Goal: Information Seeking & Learning: Learn about a topic

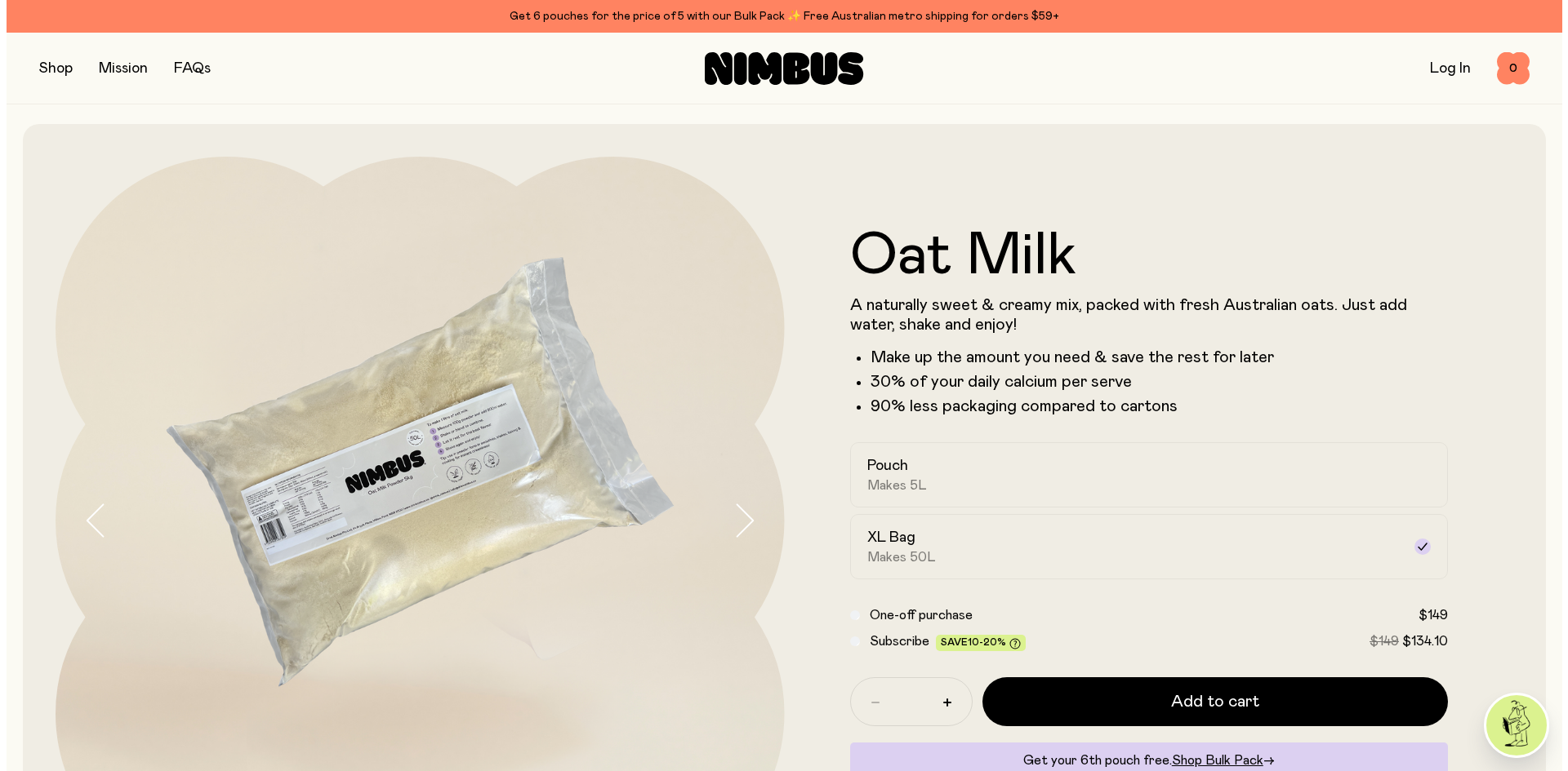
scroll to position [196, 0]
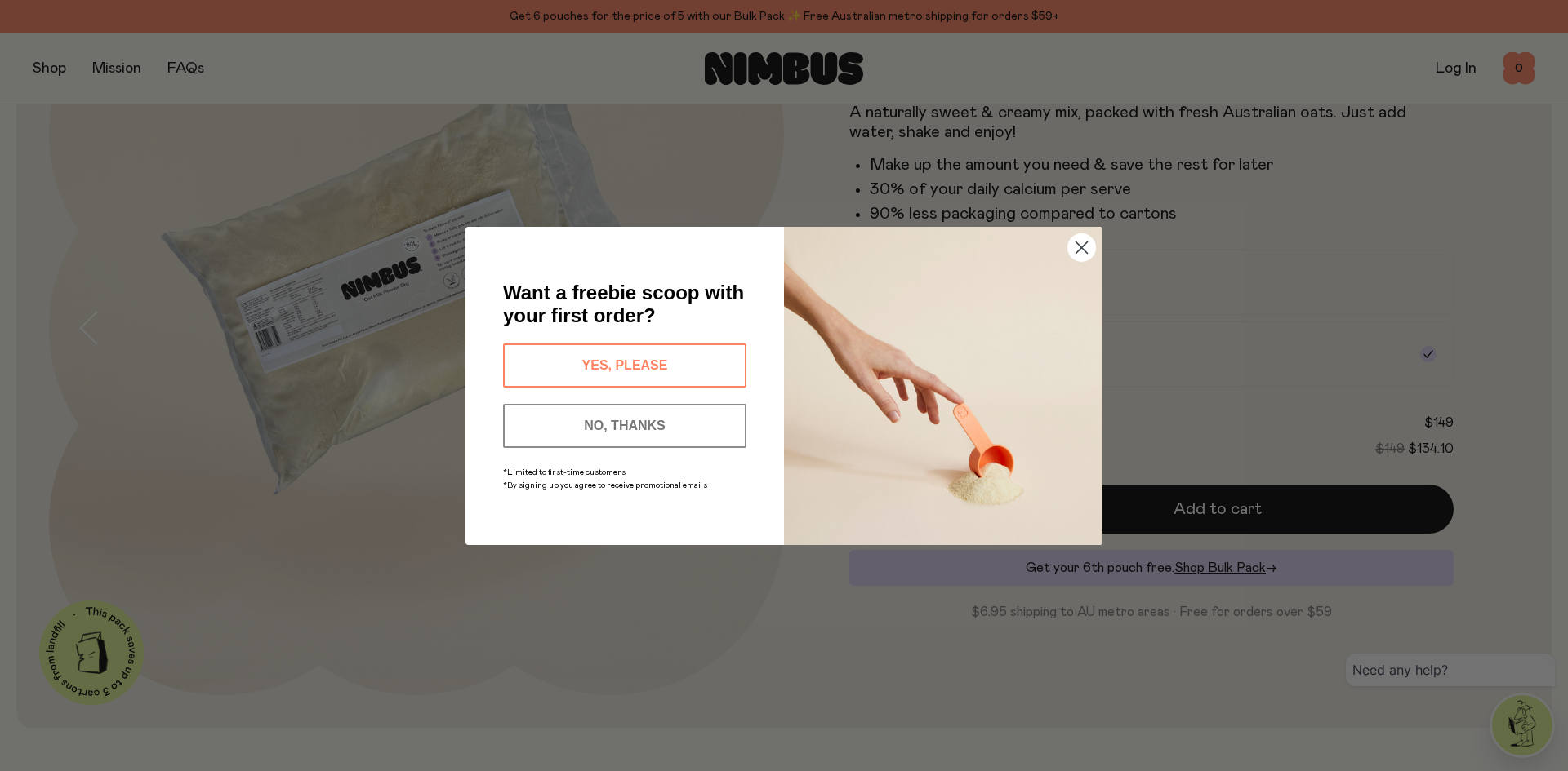
click at [953, 277] on img "POPUP Form" at bounding box center [943, 386] width 318 height 318
click at [1083, 246] on circle "Close dialog" at bounding box center [1081, 247] width 27 height 27
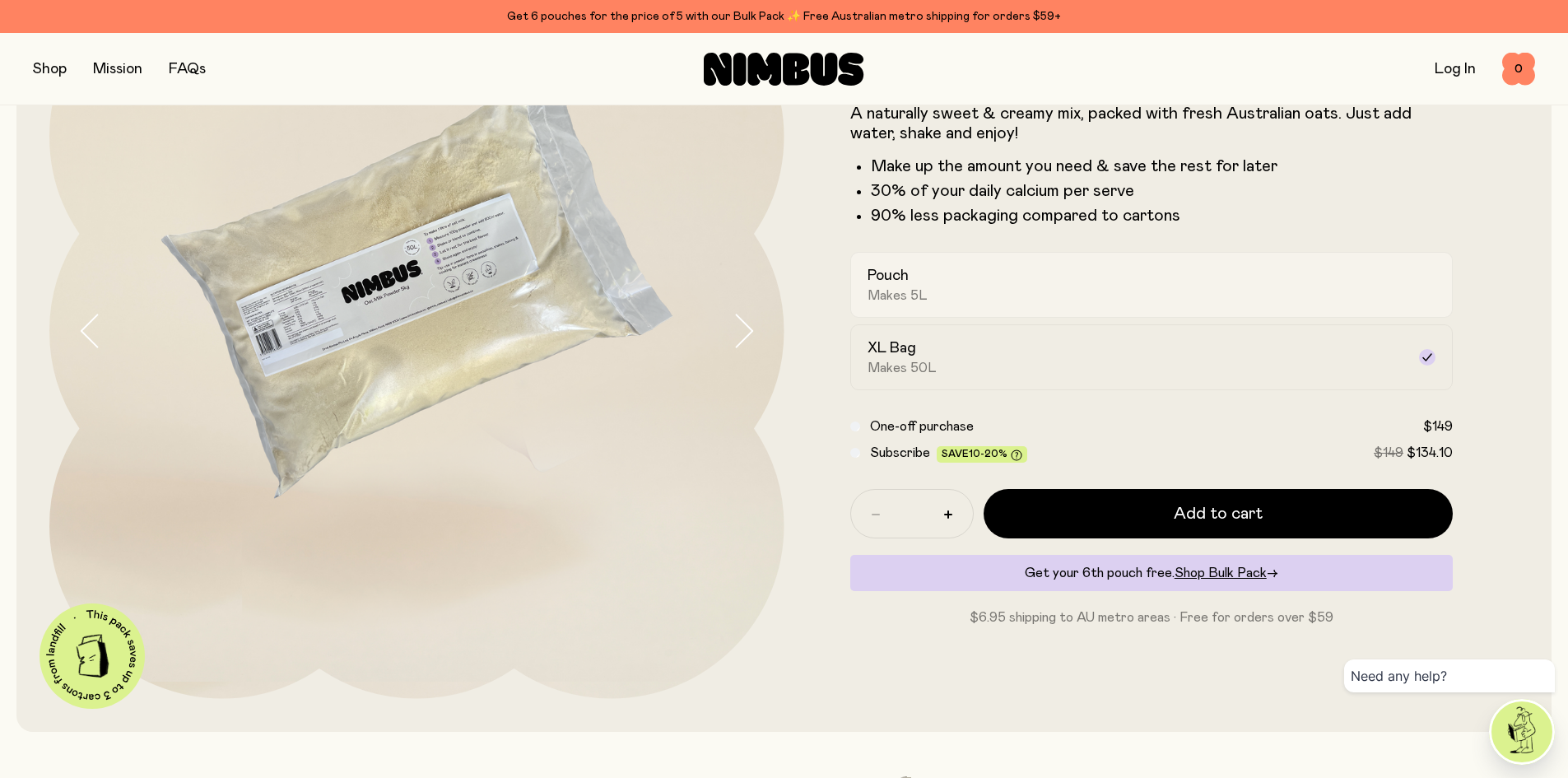
scroll to position [191, 0]
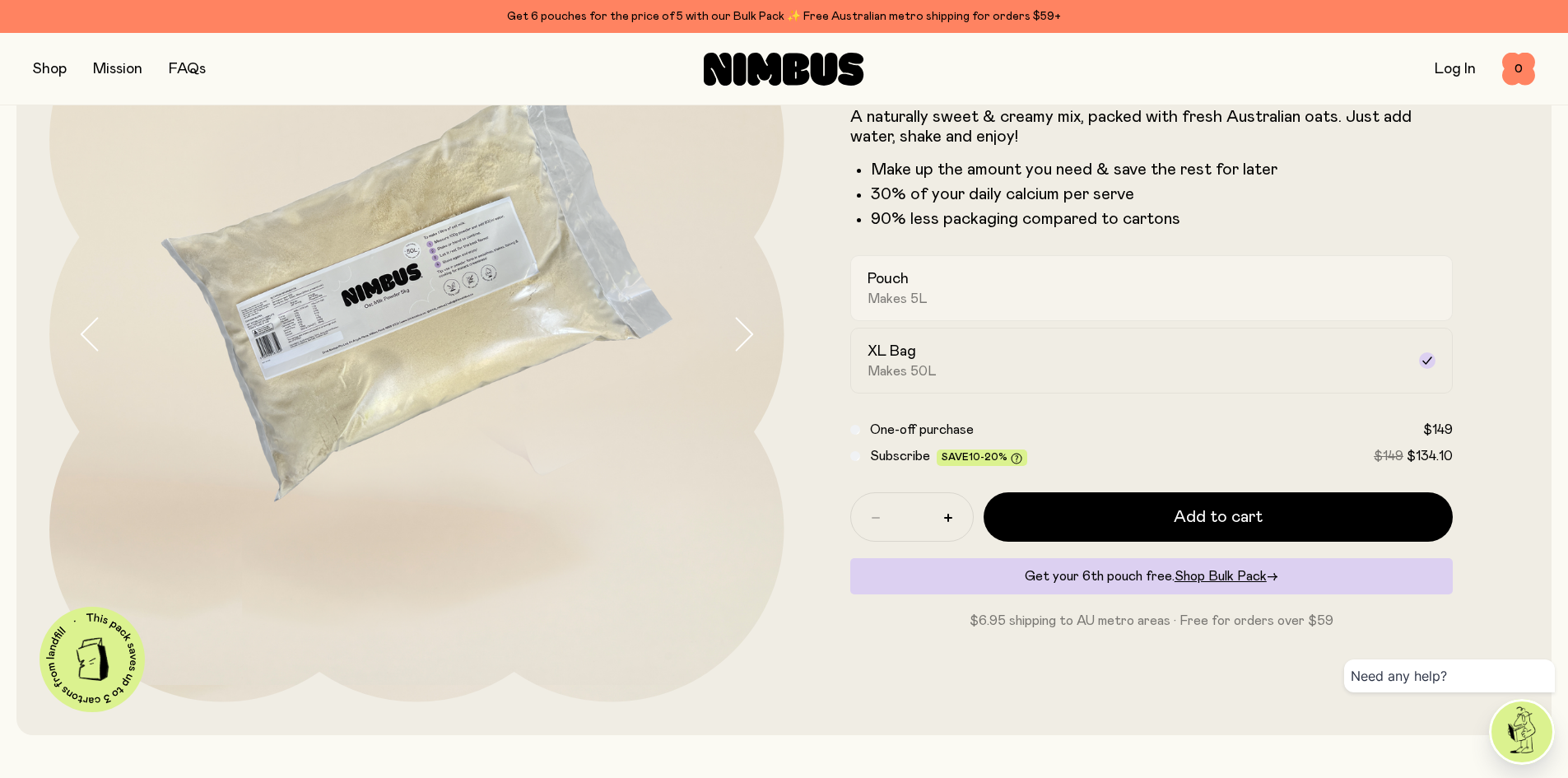
click at [992, 285] on div "Pouch Makes 5L" at bounding box center [1137, 288] width 539 height 38
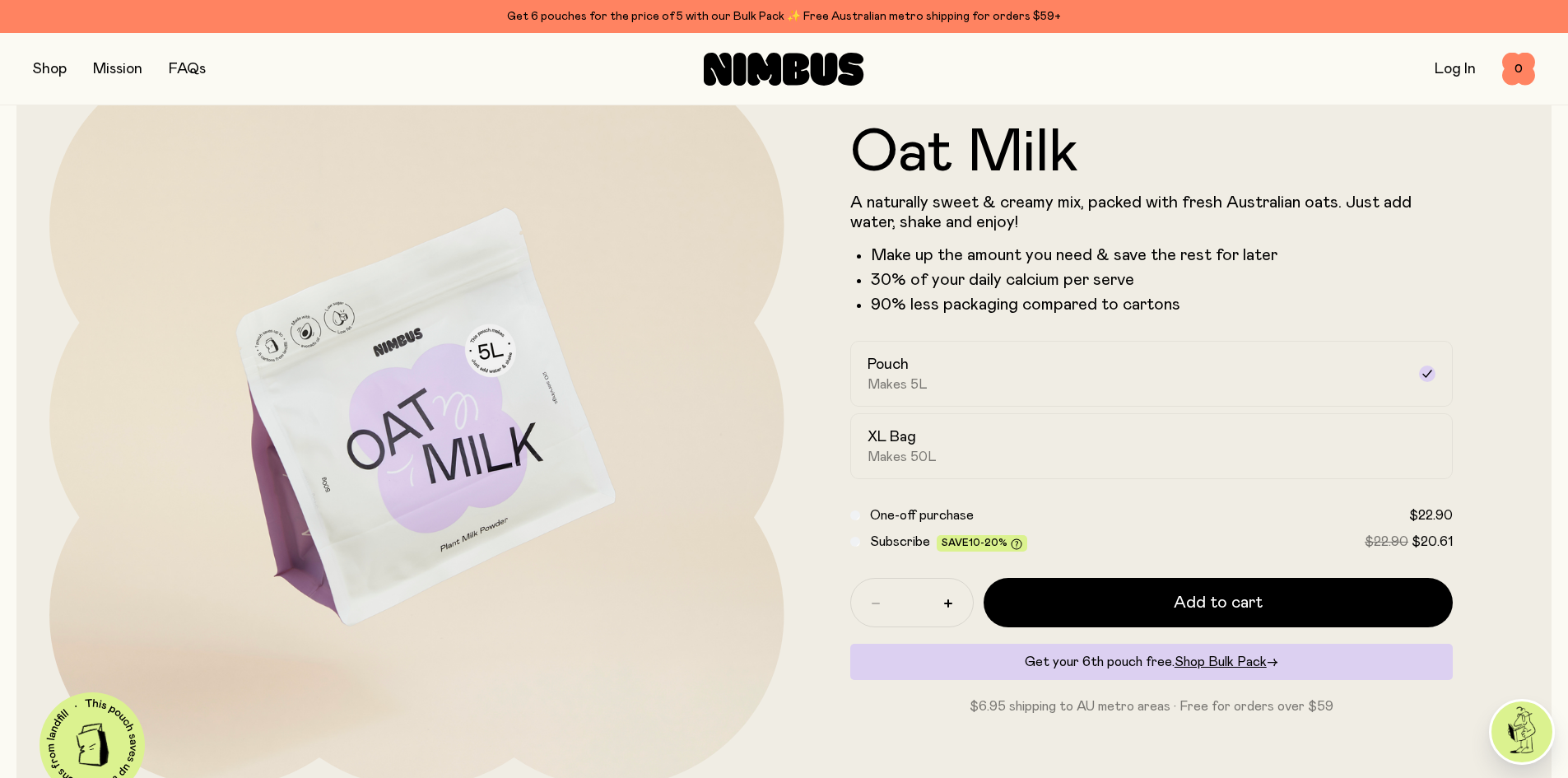
scroll to position [0, 0]
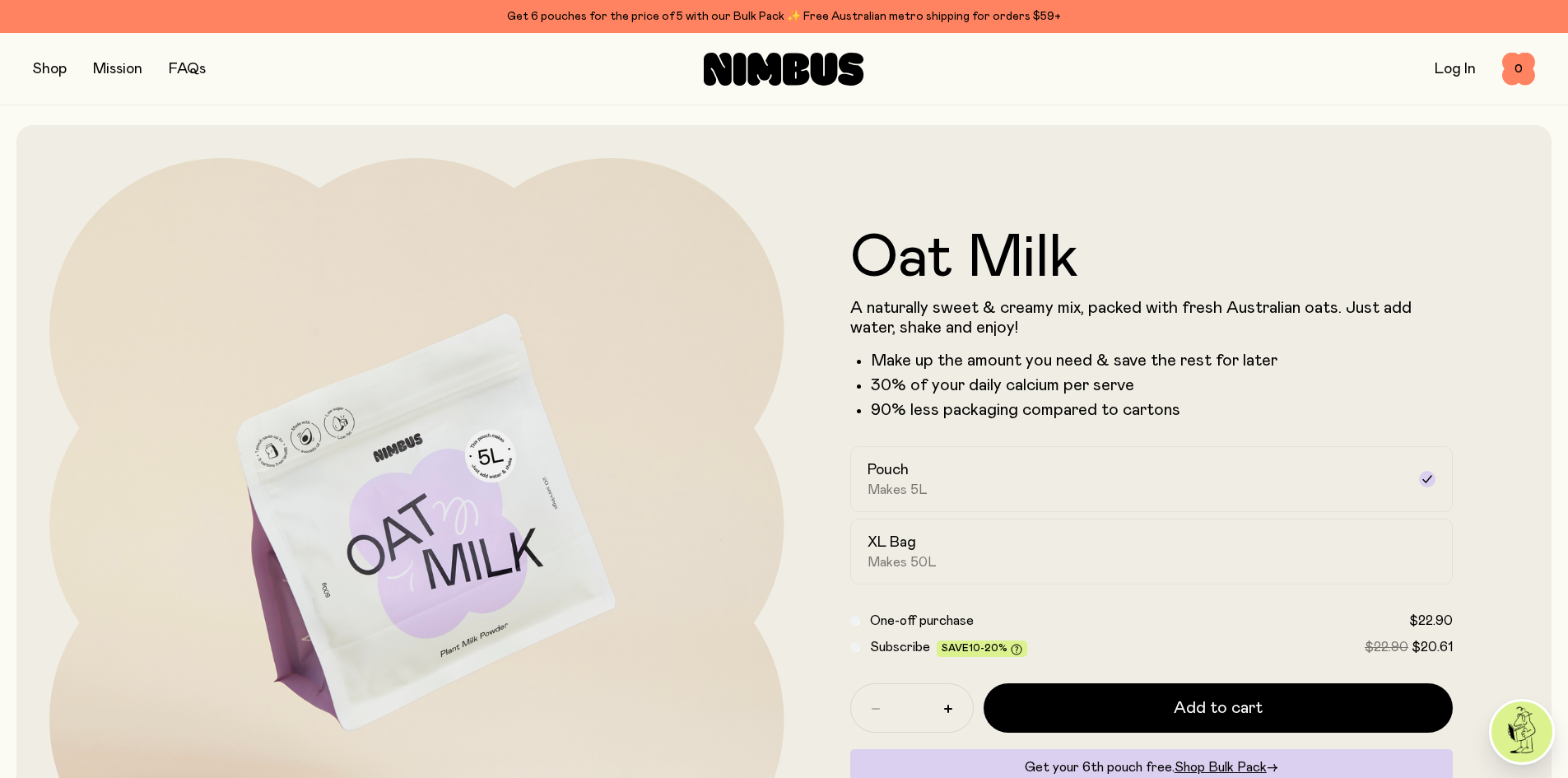
click at [598, 9] on div "Get 6 pouches for the price of 5 with our Bulk Pack ✨ Free Australian metro shi…" at bounding box center [783, 16] width 1502 height 19
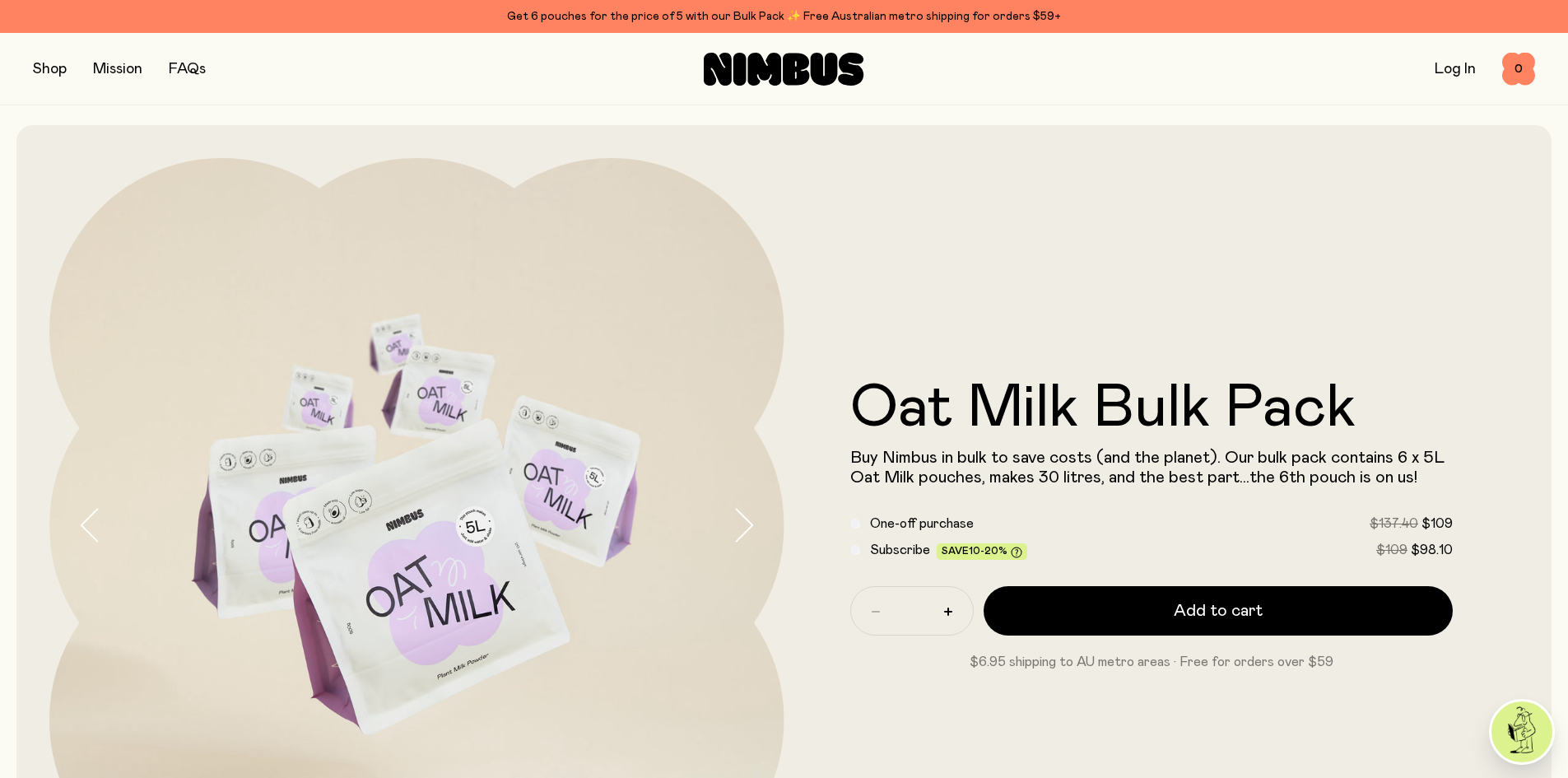
click at [739, 530] on icon "button" at bounding box center [743, 525] width 23 height 34
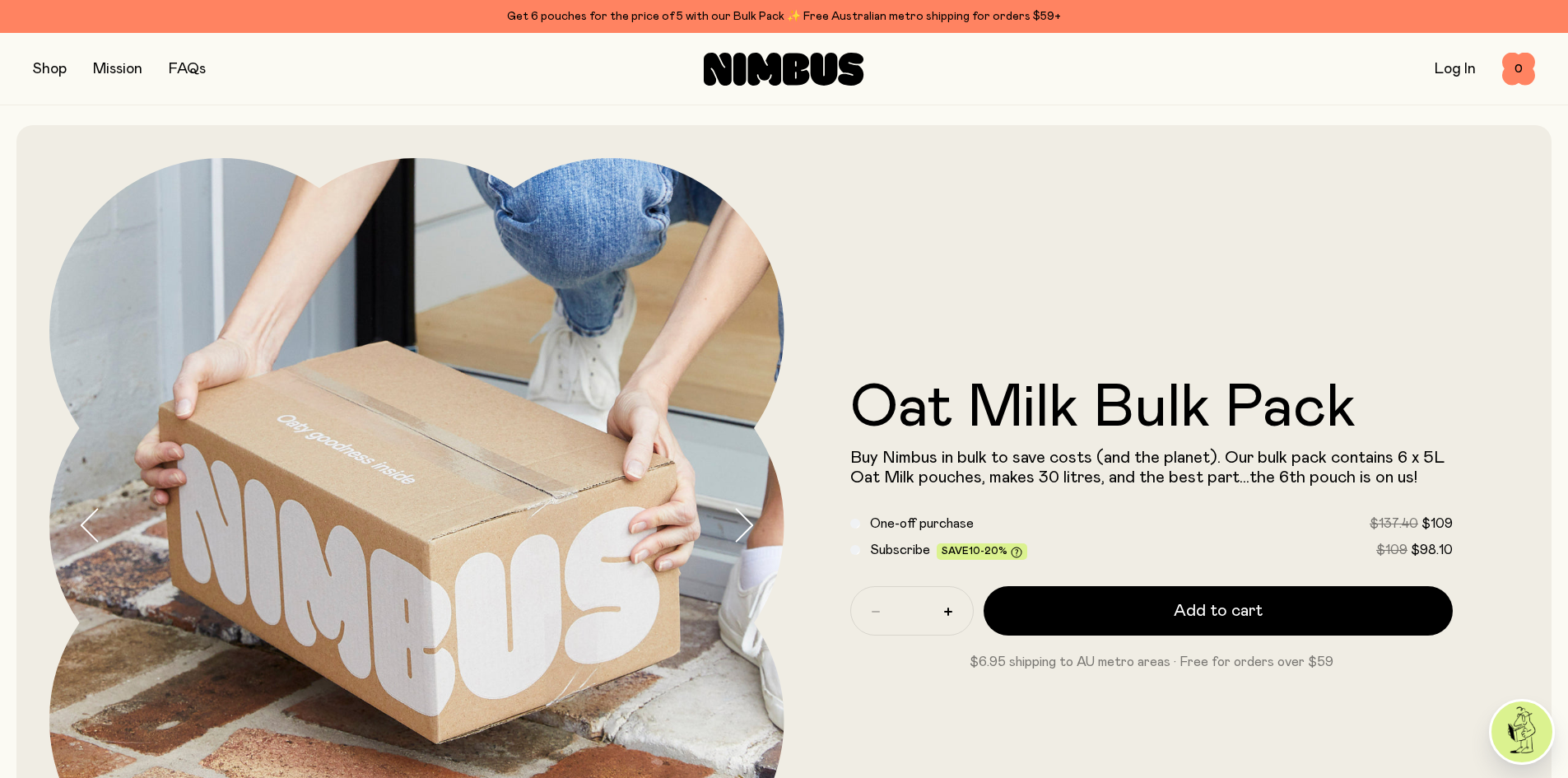
click at [739, 530] on icon "button" at bounding box center [743, 525] width 23 height 34
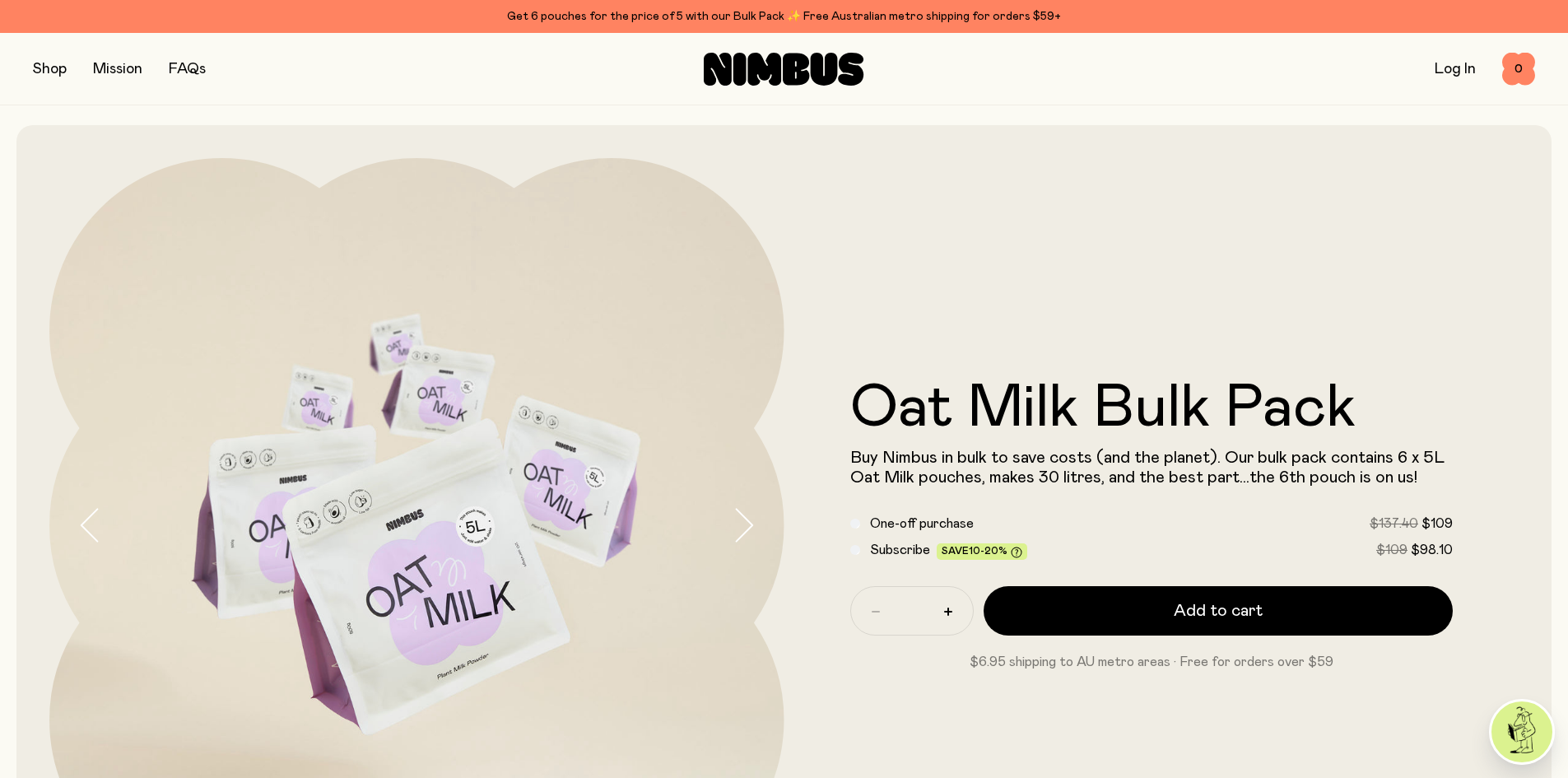
click at [739, 530] on icon "button" at bounding box center [743, 525] width 23 height 34
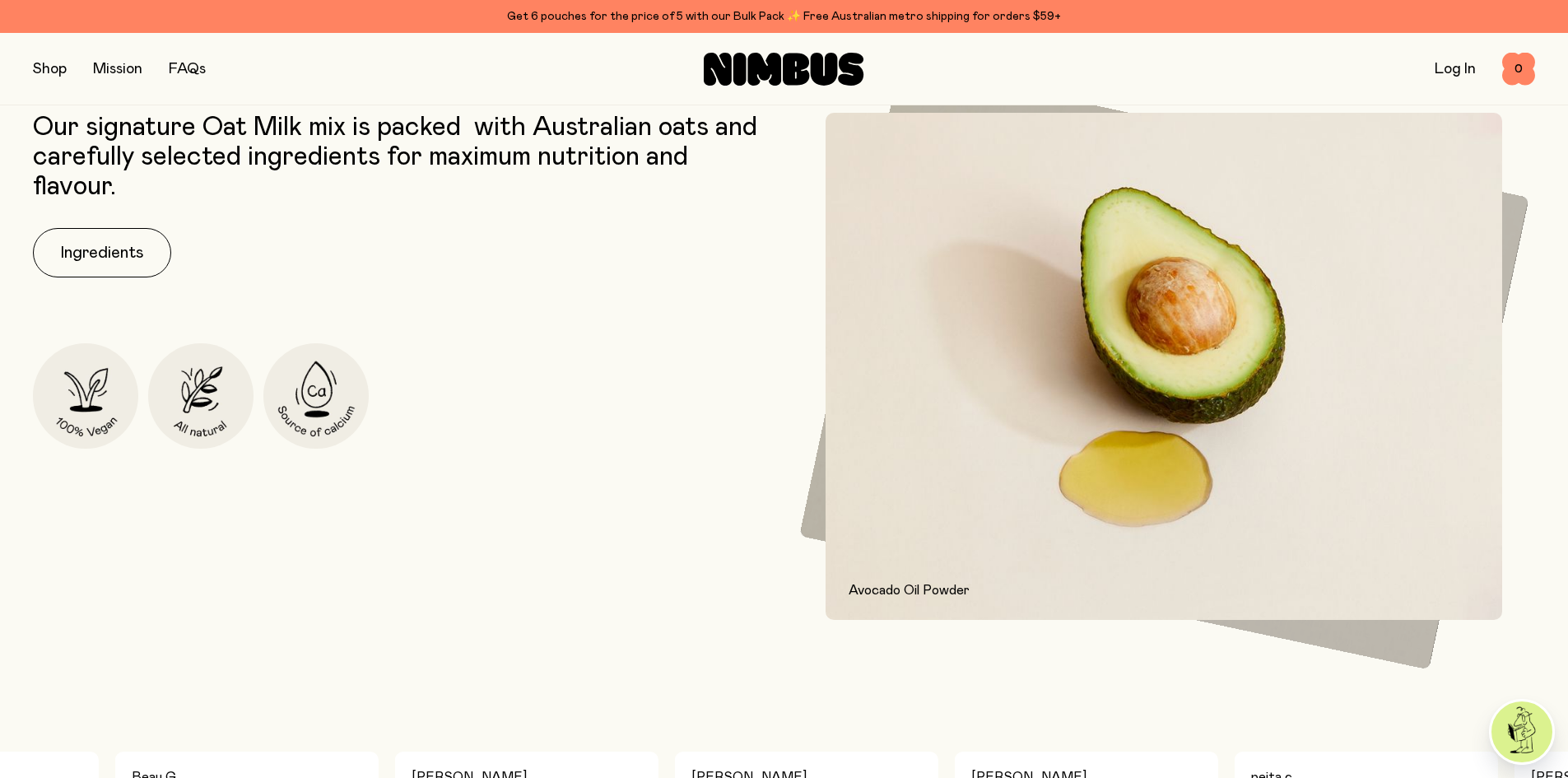
scroll to position [494, 0]
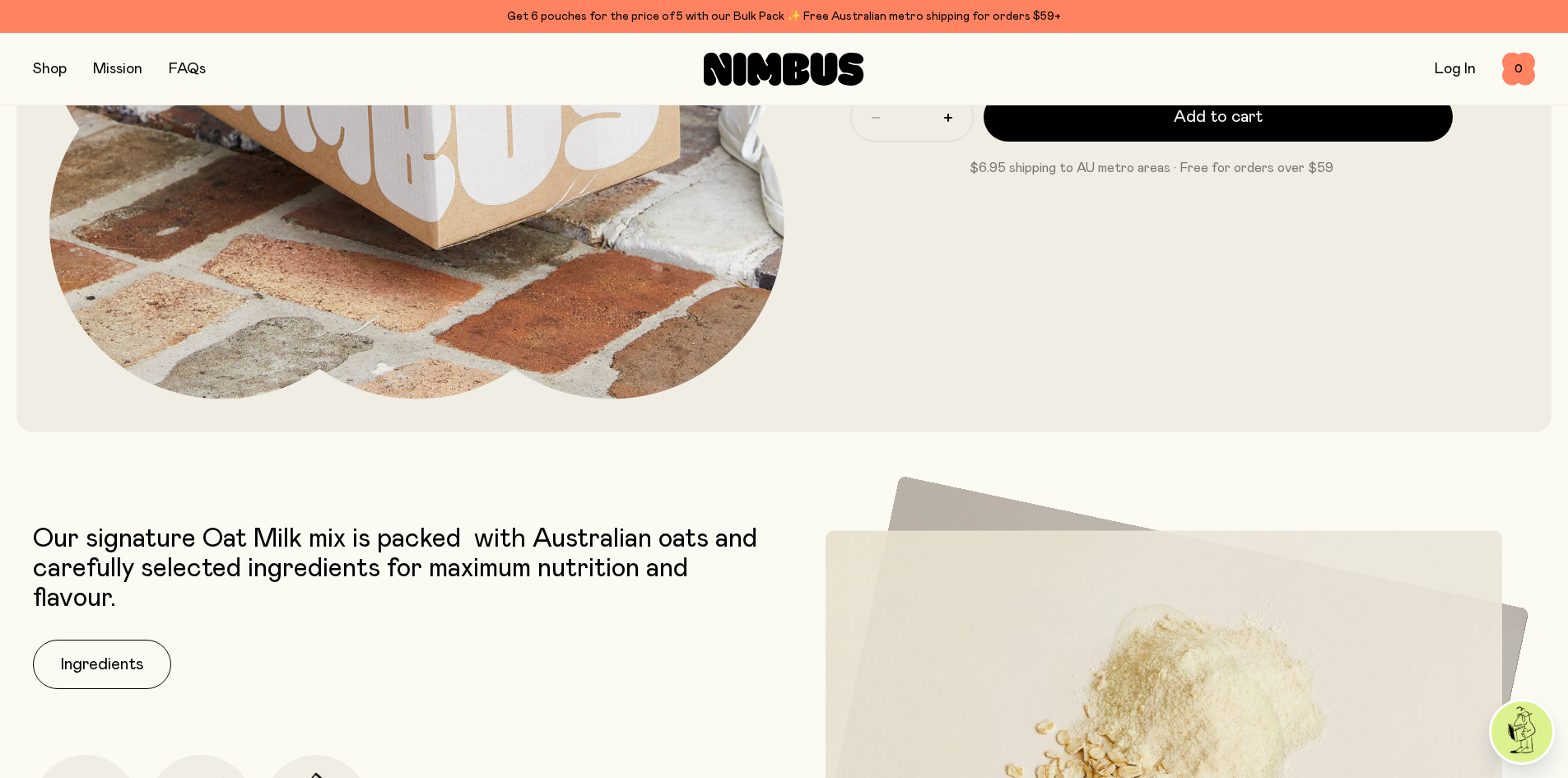
click at [48, 65] on button "button" at bounding box center [49, 69] width 33 height 23
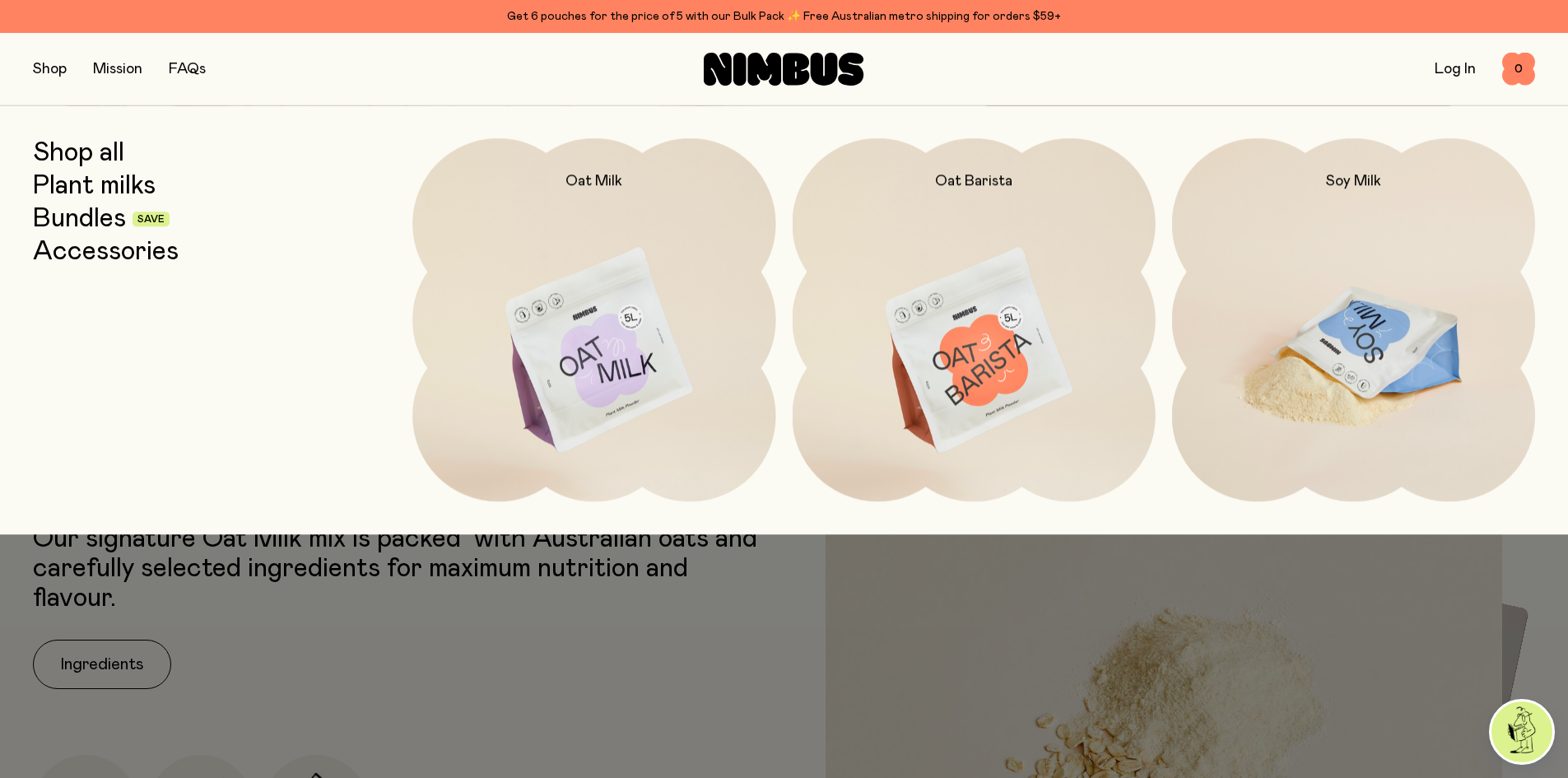
click at [1393, 332] on img at bounding box center [1353, 352] width 363 height 427
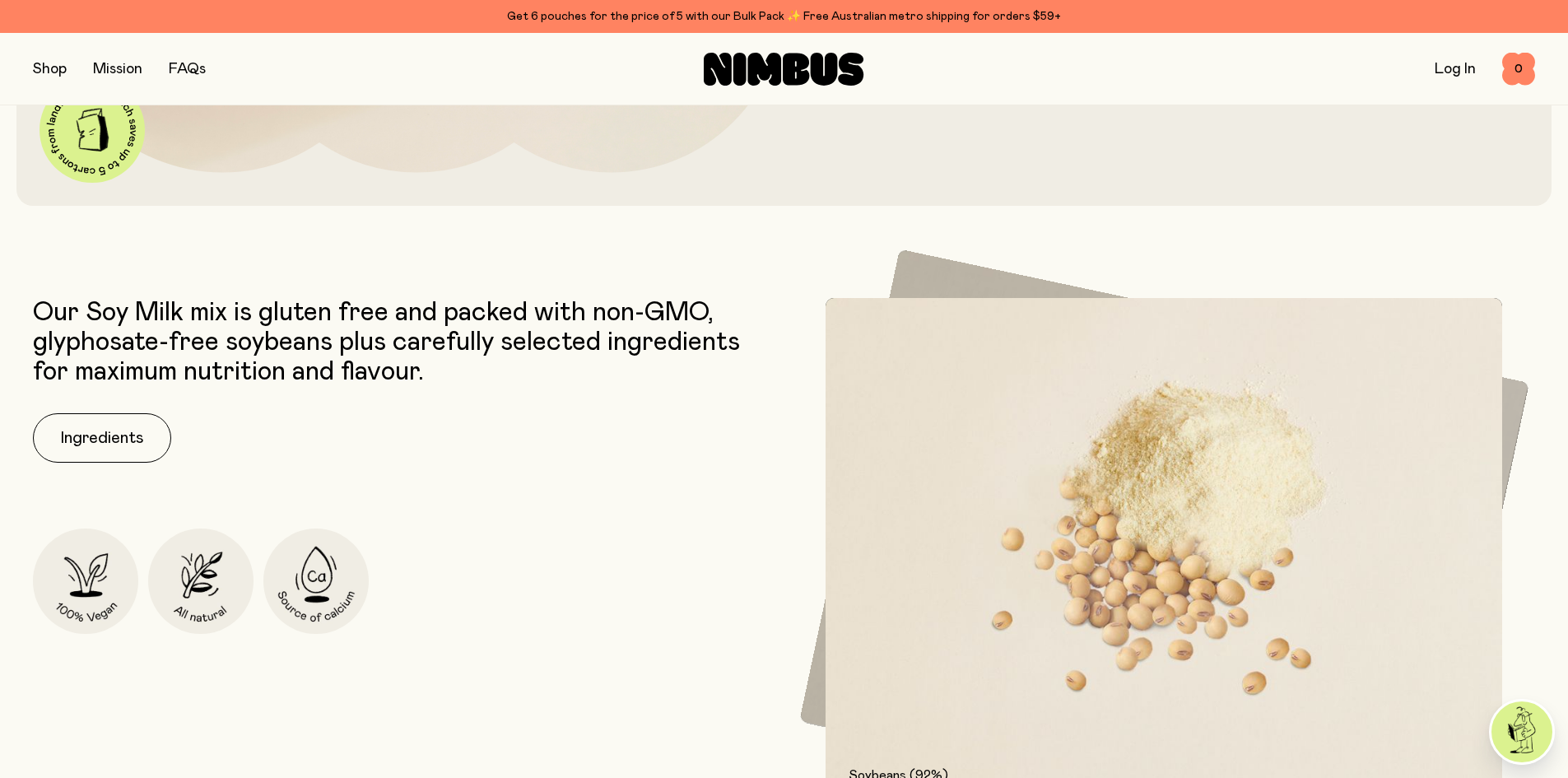
scroll to position [659, 0]
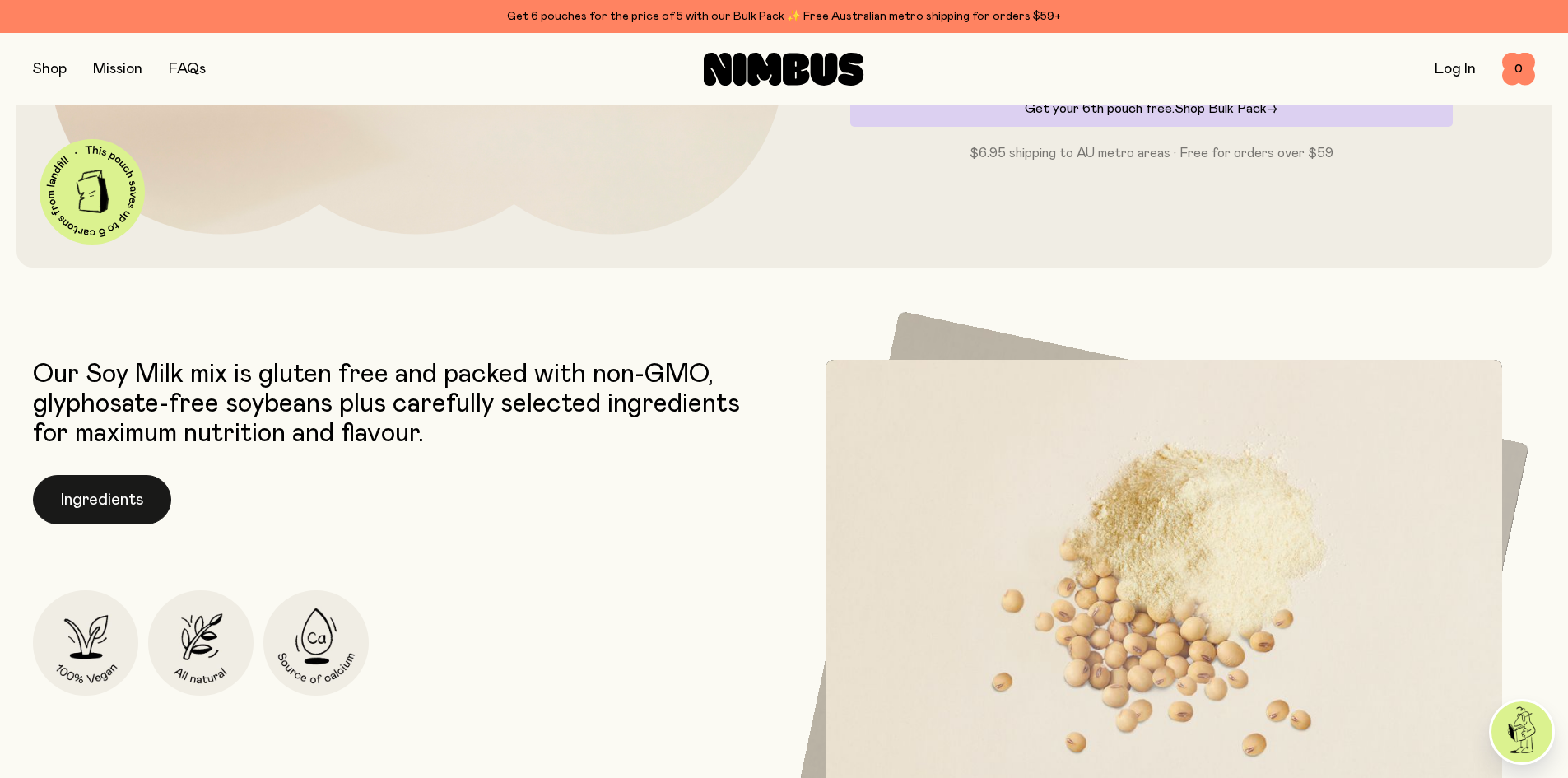
click at [78, 490] on button "Ingredients" at bounding box center [101, 499] width 138 height 49
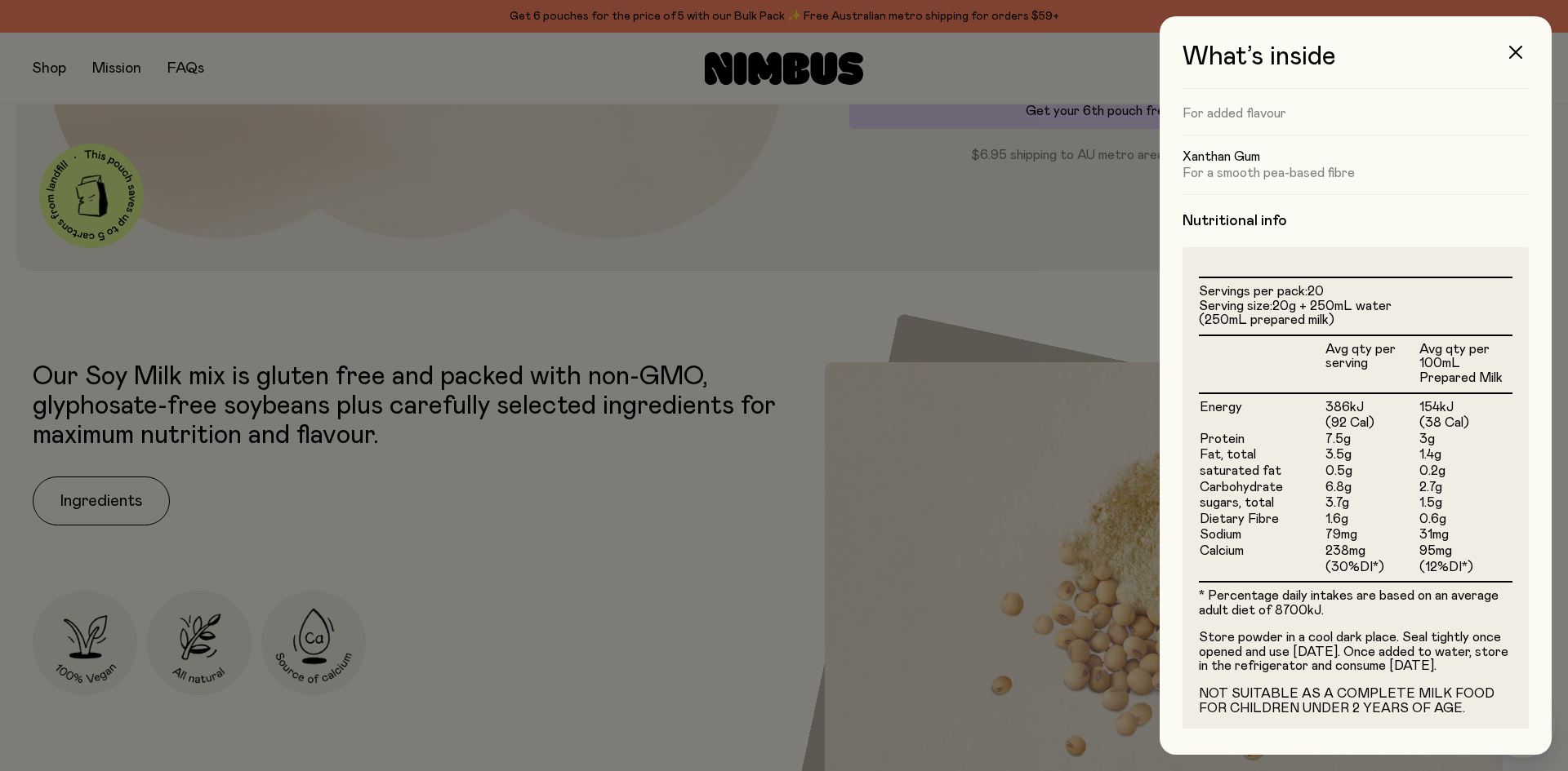
scroll to position [286, 0]
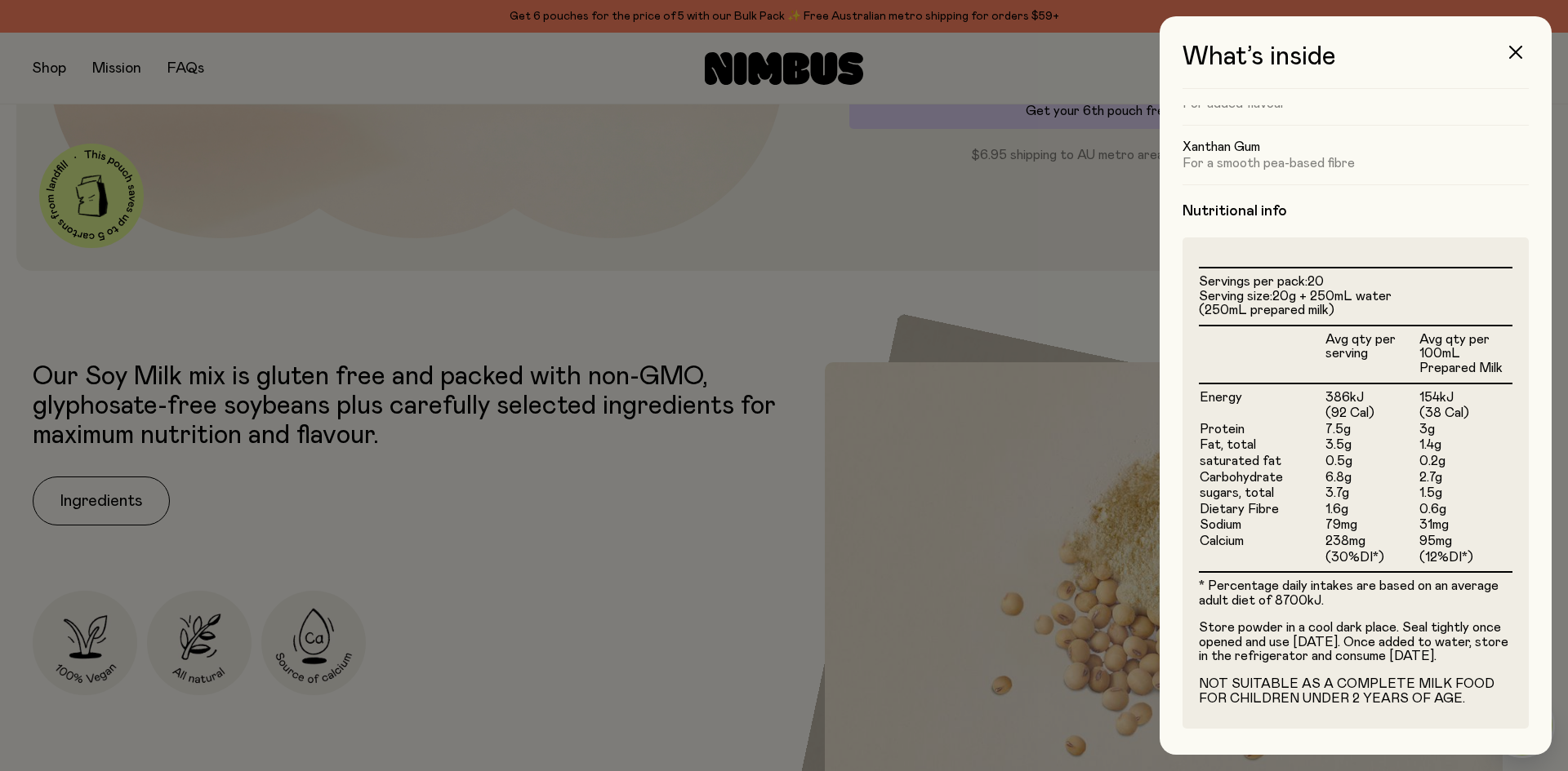
click at [639, 551] on div at bounding box center [784, 386] width 1568 height 771
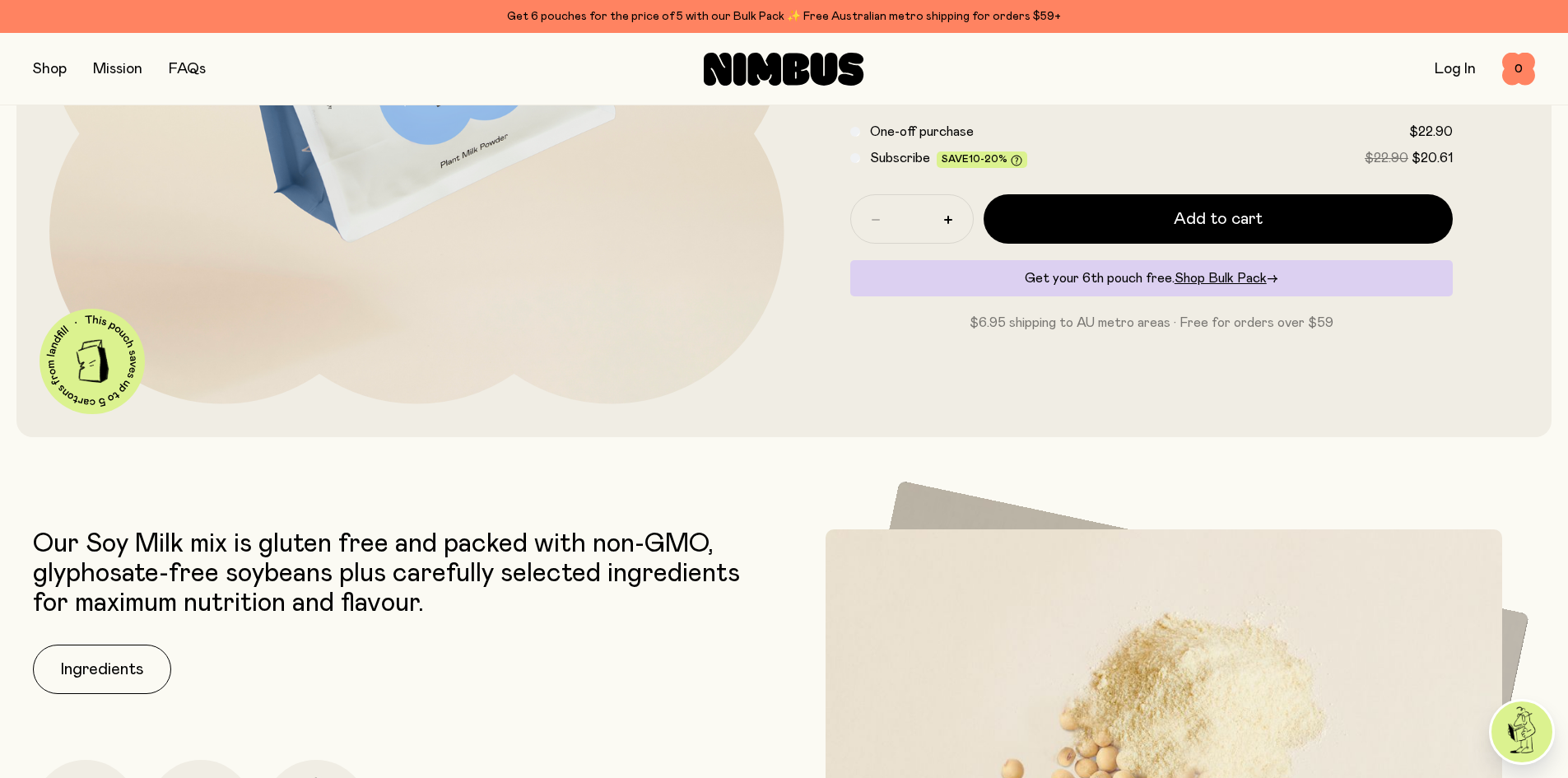
scroll to position [247, 0]
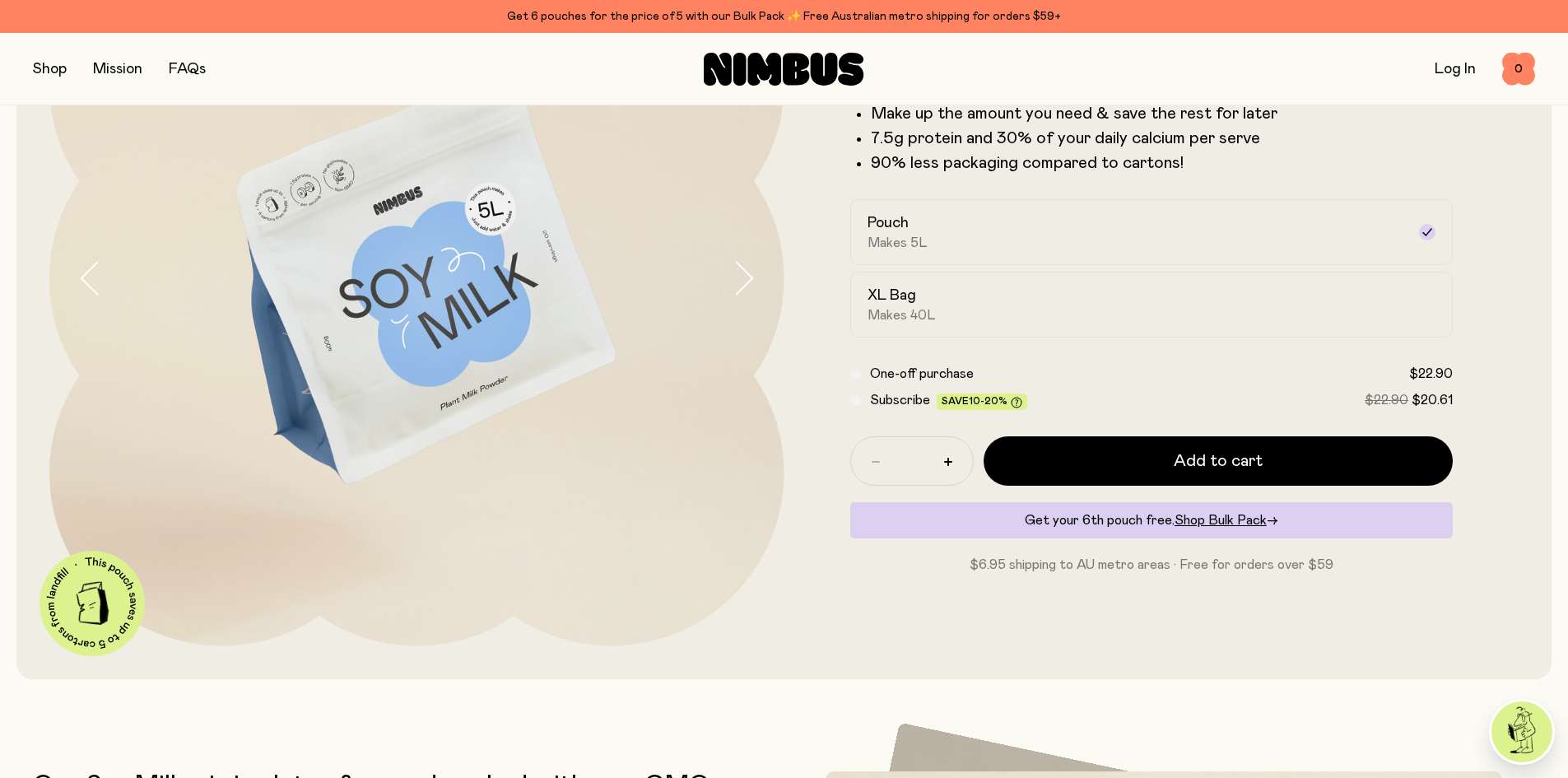
click at [49, 77] on button "button" at bounding box center [49, 69] width 33 height 23
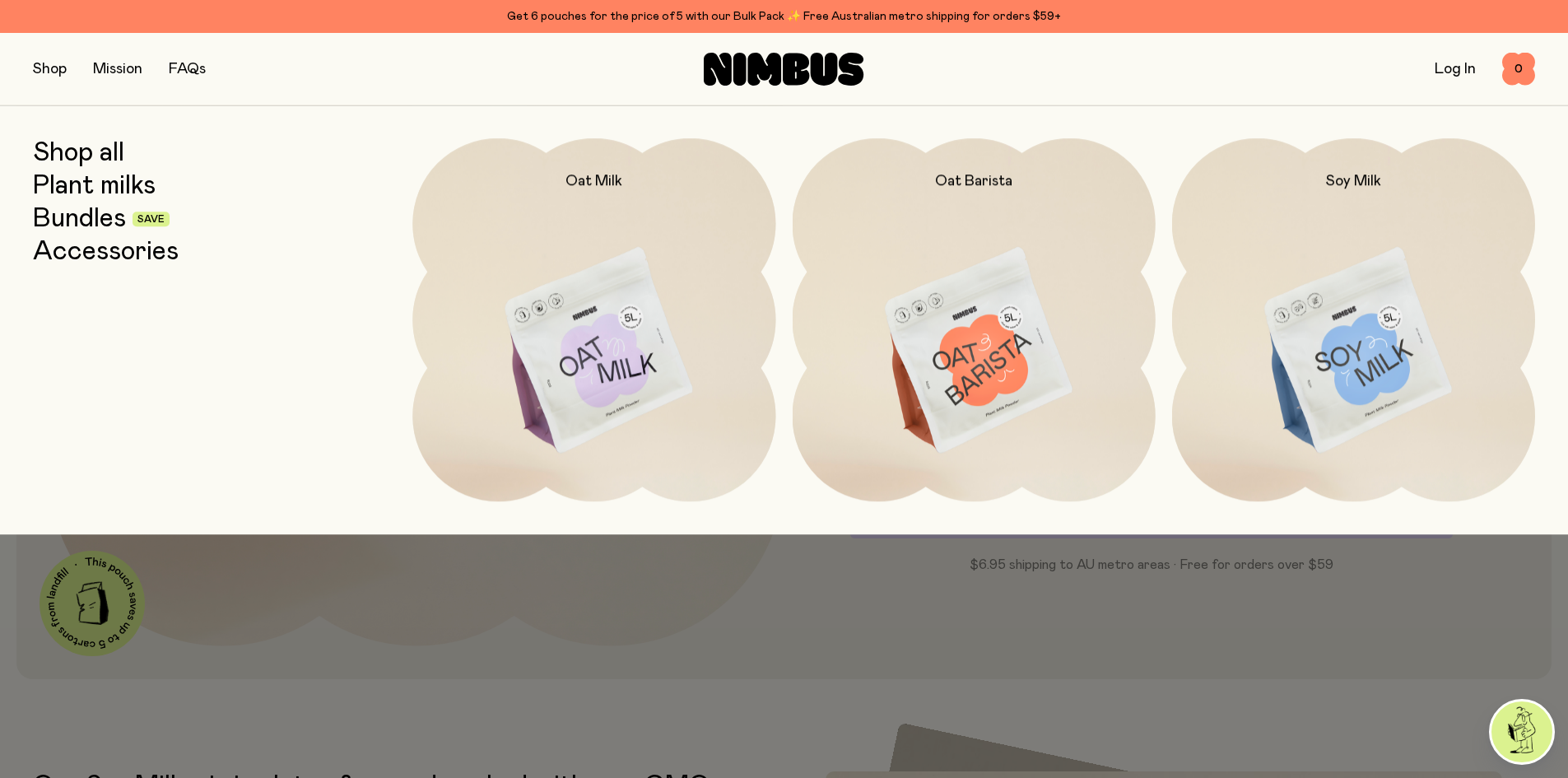
click at [71, 227] on link "Bundles" at bounding box center [79, 219] width 93 height 30
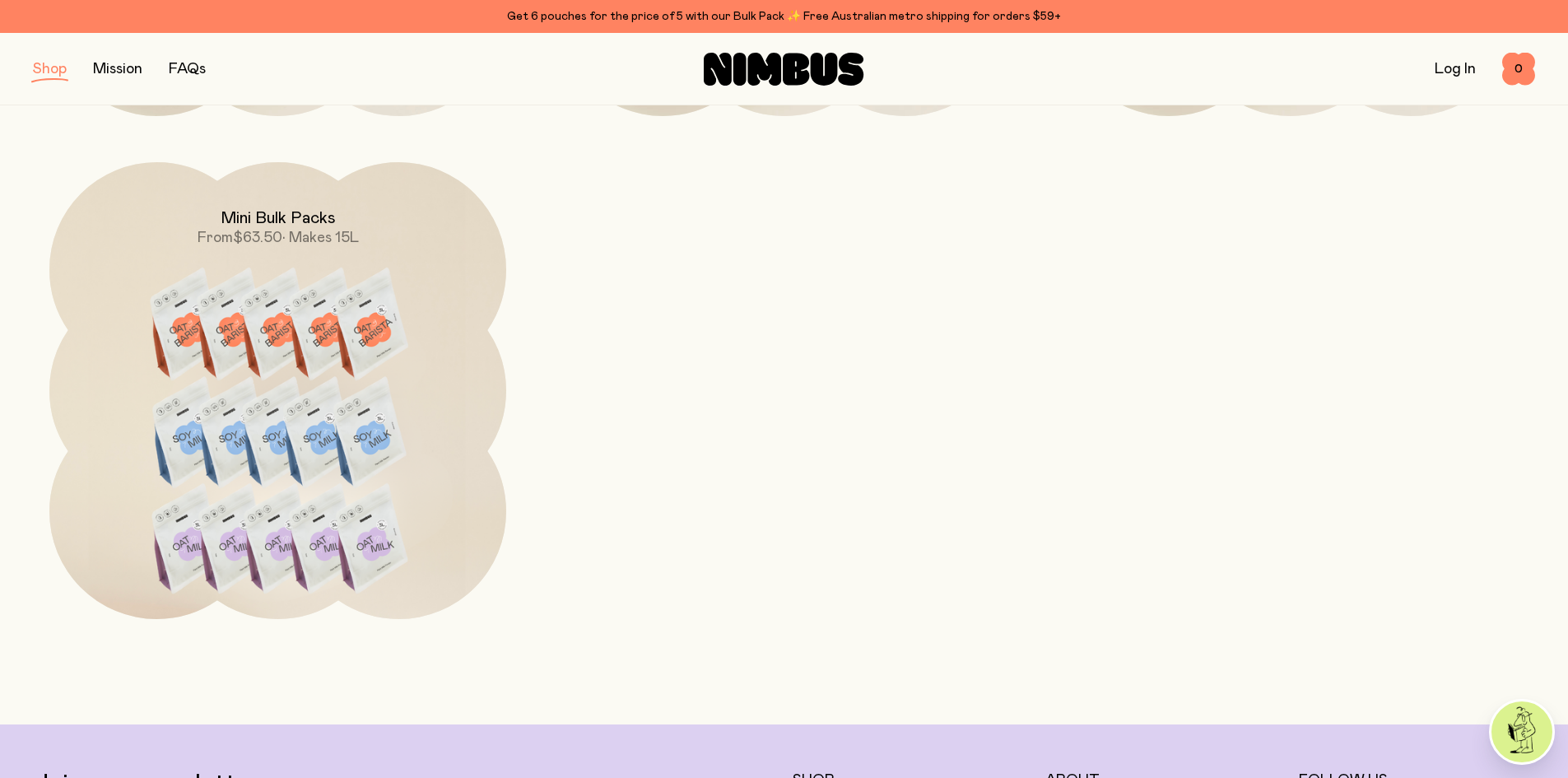
scroll to position [1236, 0]
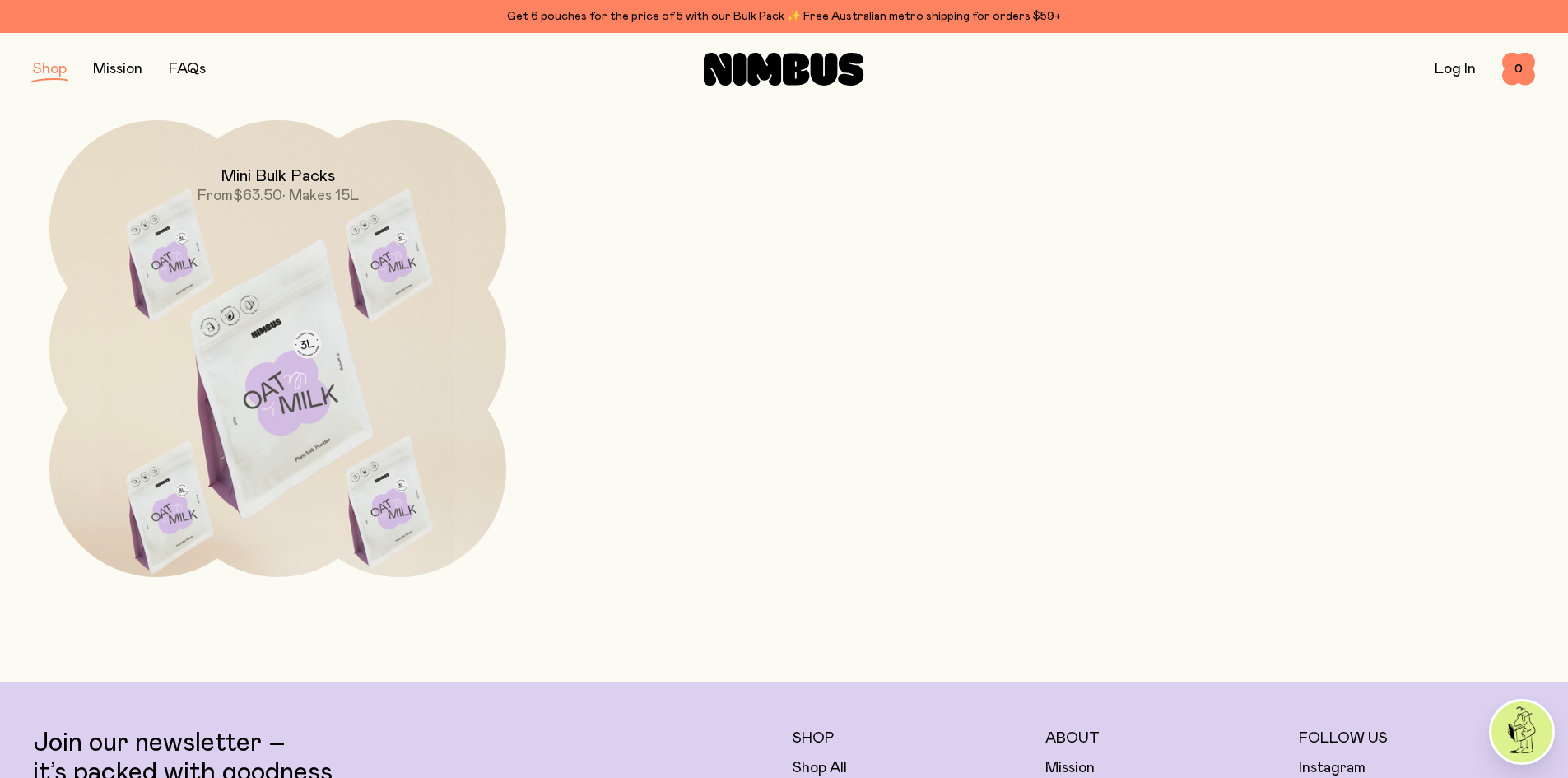
click at [403, 328] on img at bounding box center [277, 389] width 456 height 538
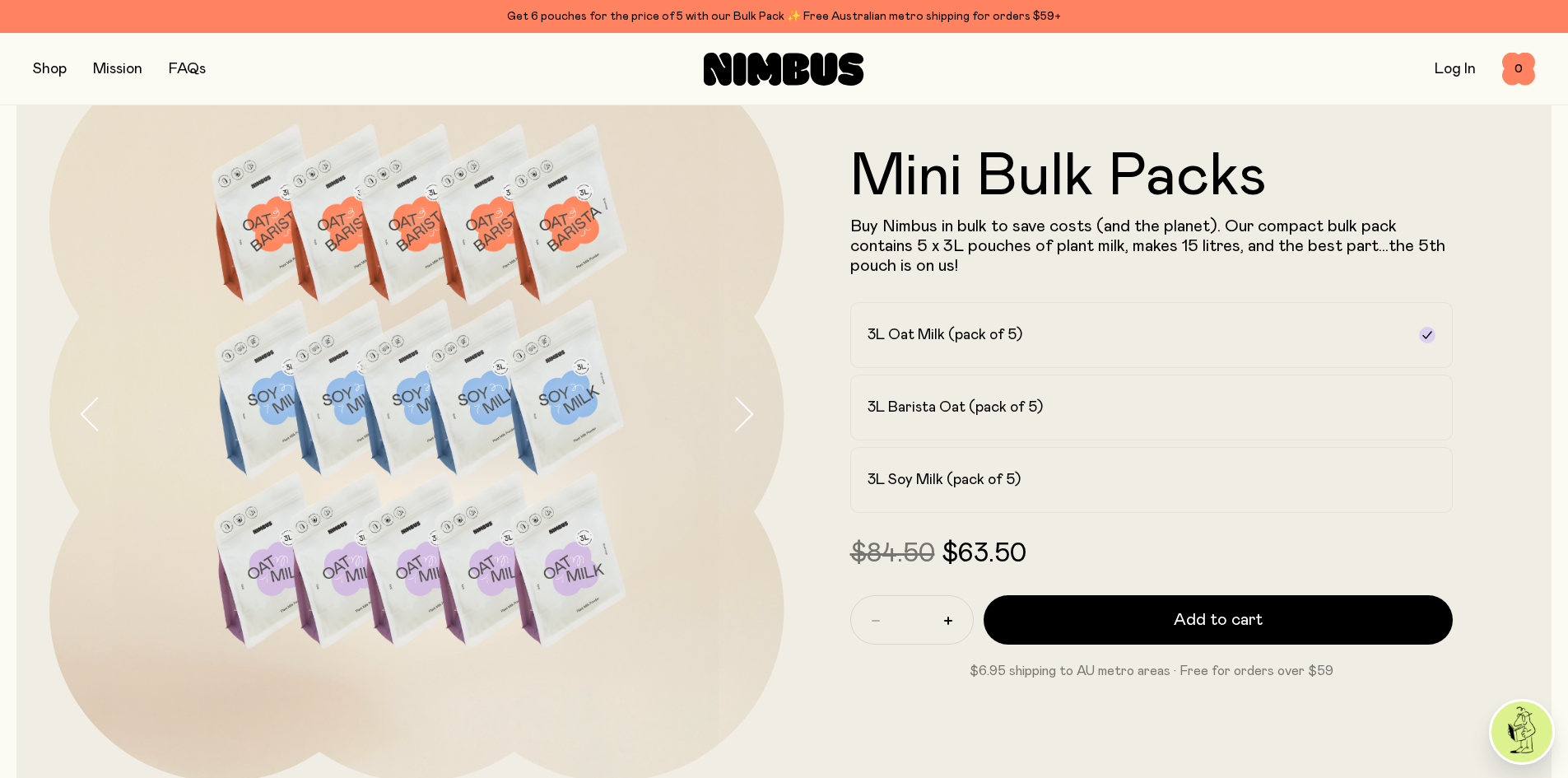
scroll to position [83, 0]
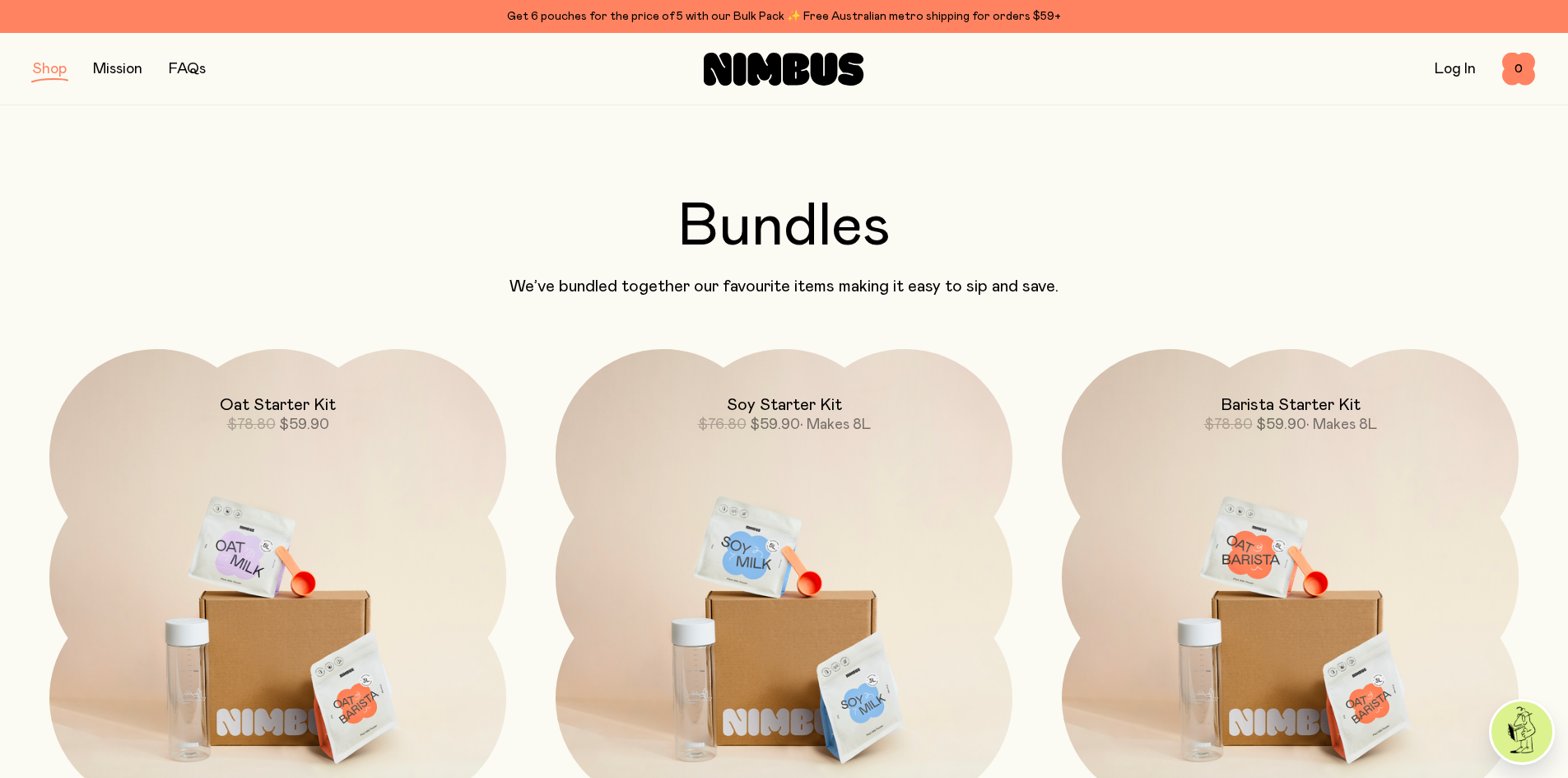
click at [46, 70] on button "button" at bounding box center [49, 69] width 33 height 23
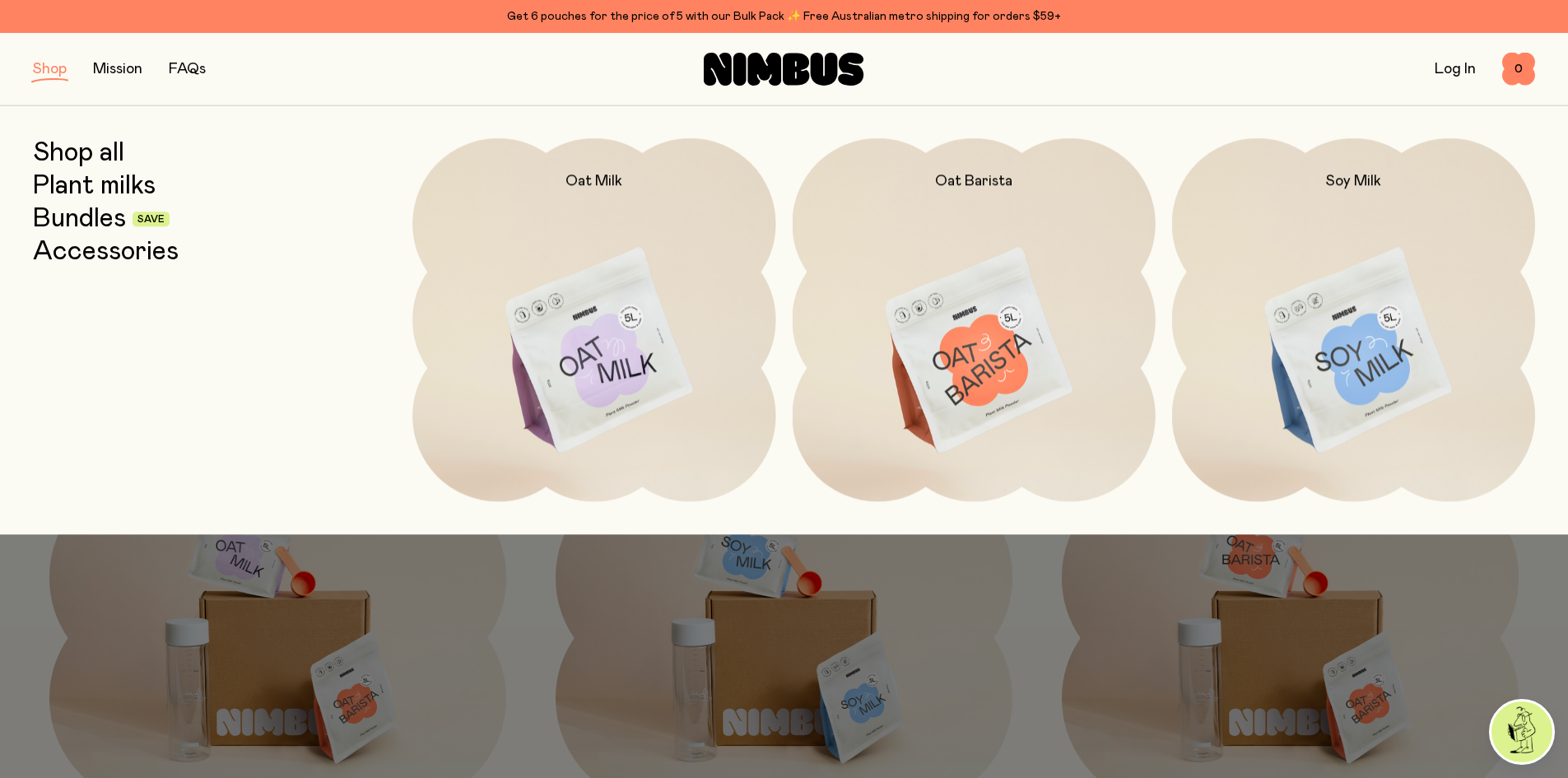
click at [96, 190] on link "Plant milks" at bounding box center [94, 187] width 122 height 30
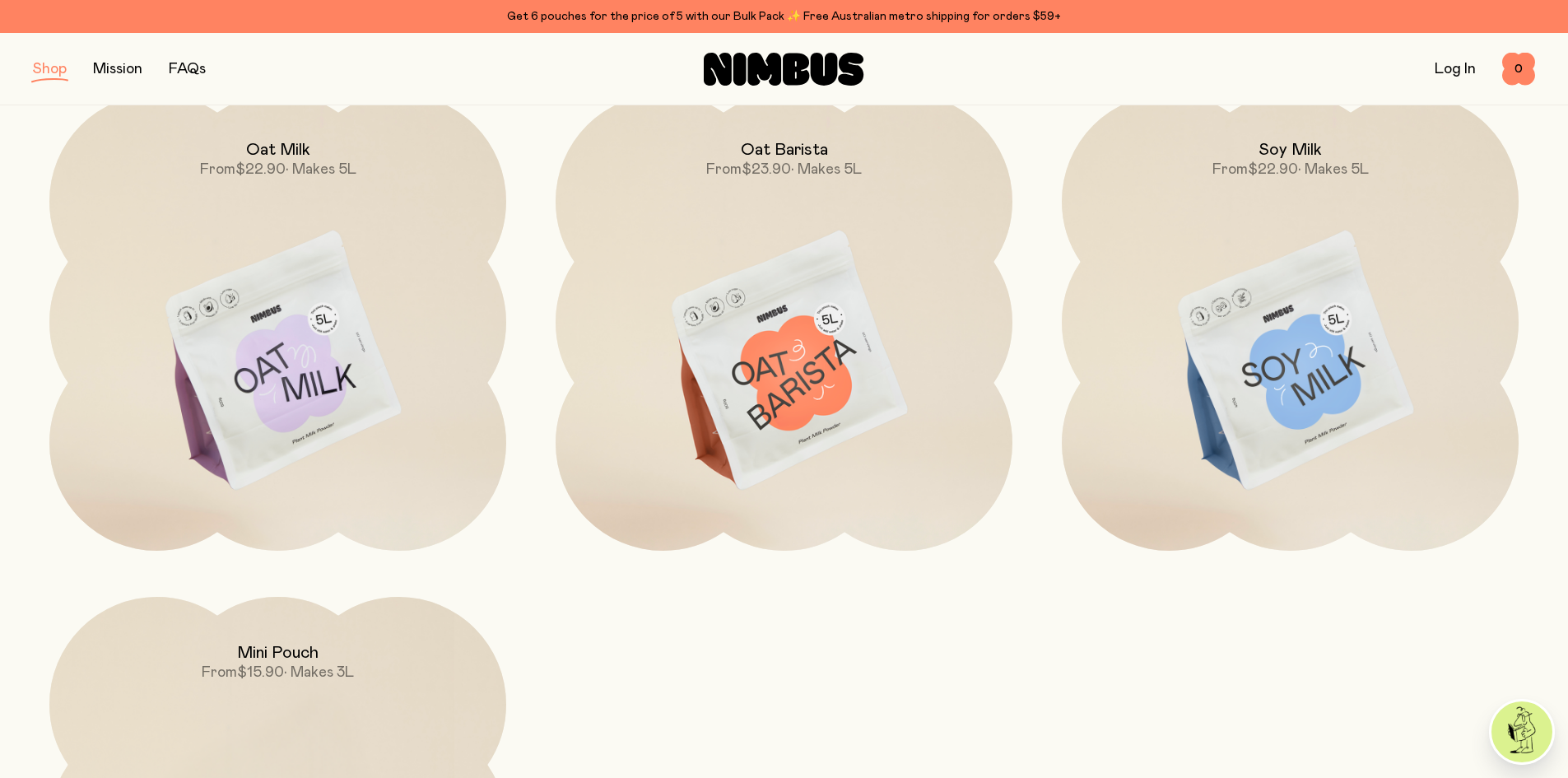
scroll to position [247, 0]
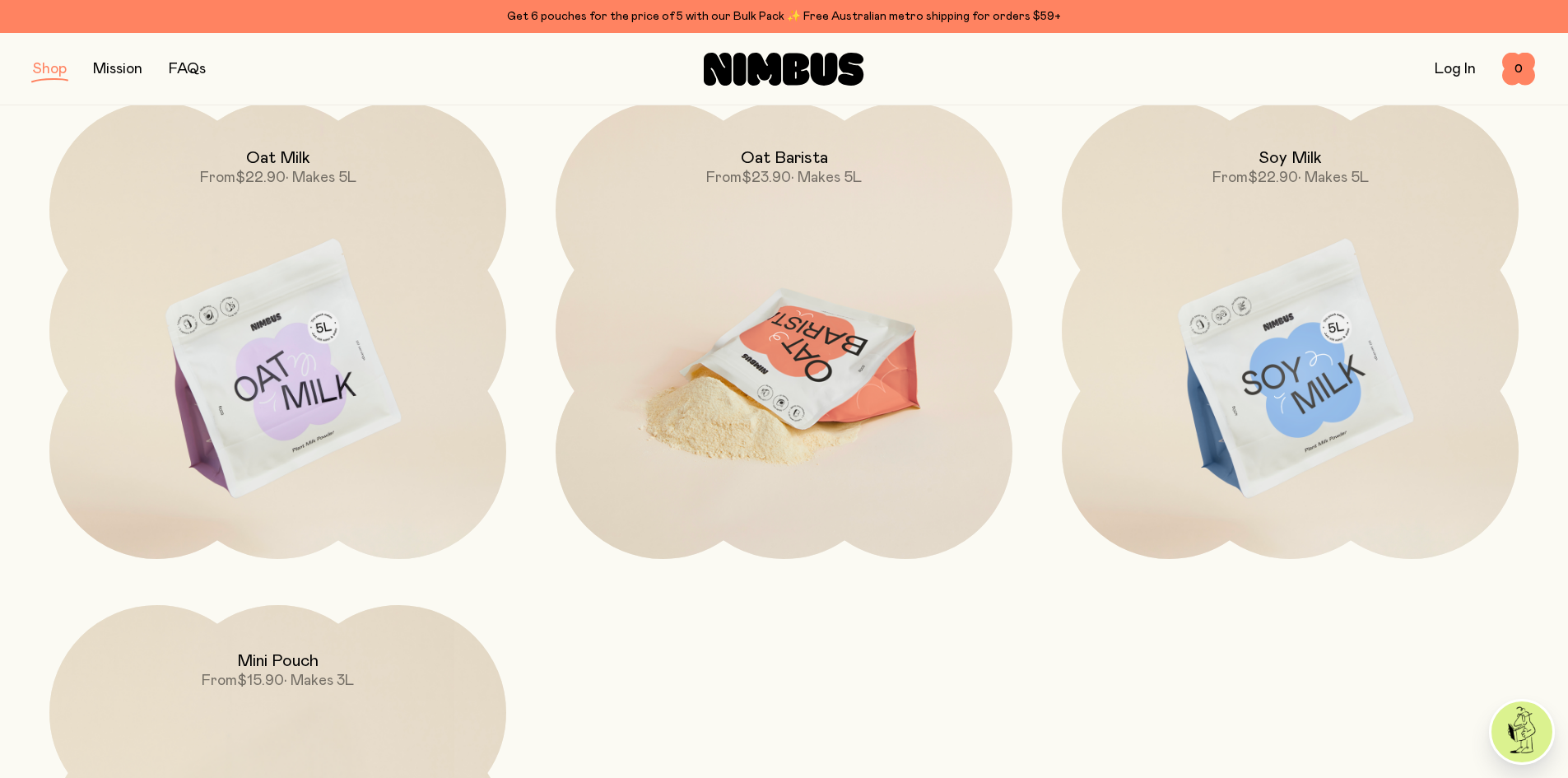
click at [861, 369] on img at bounding box center [784, 370] width 456 height 538
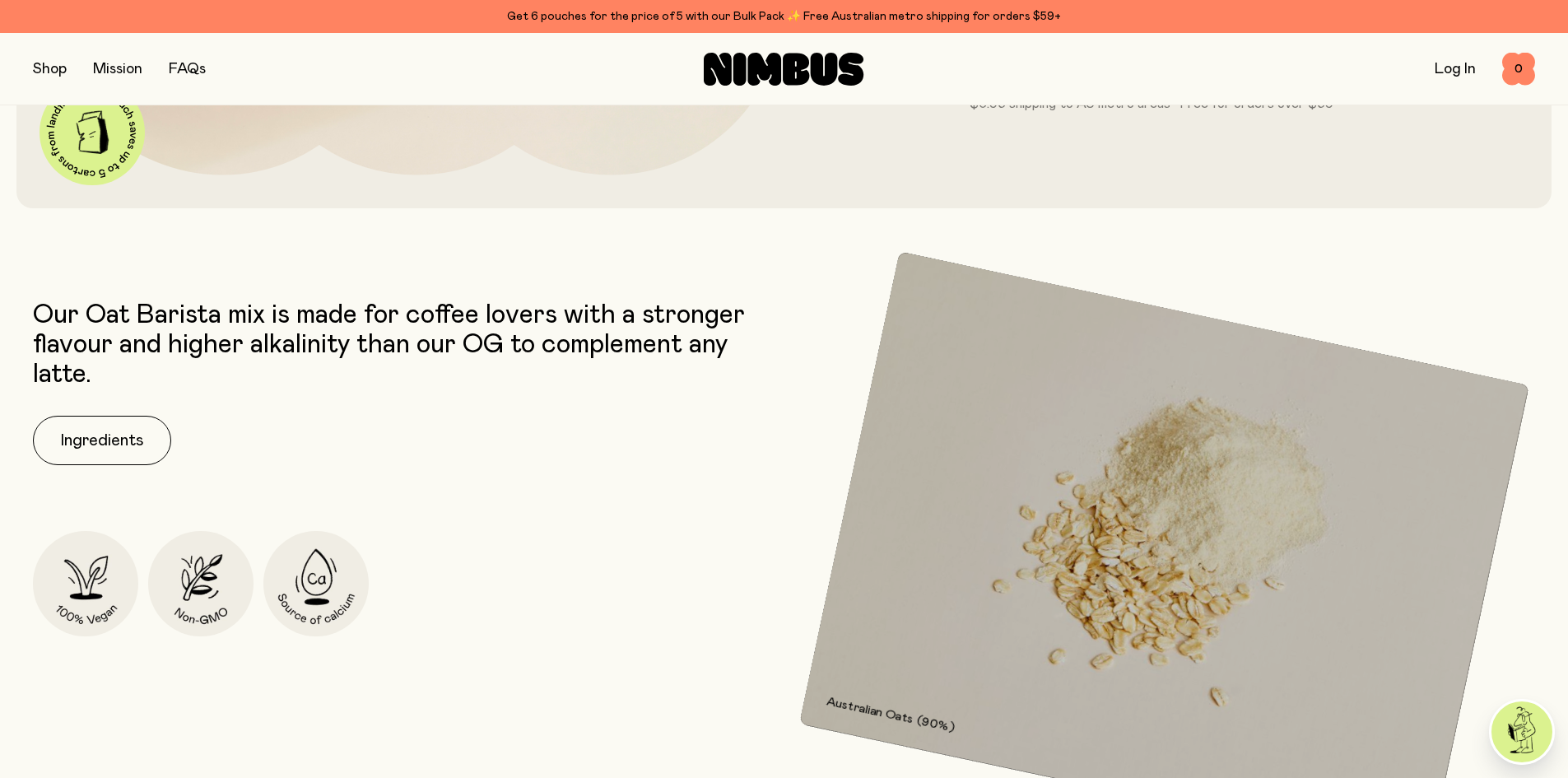
scroll to position [742, 0]
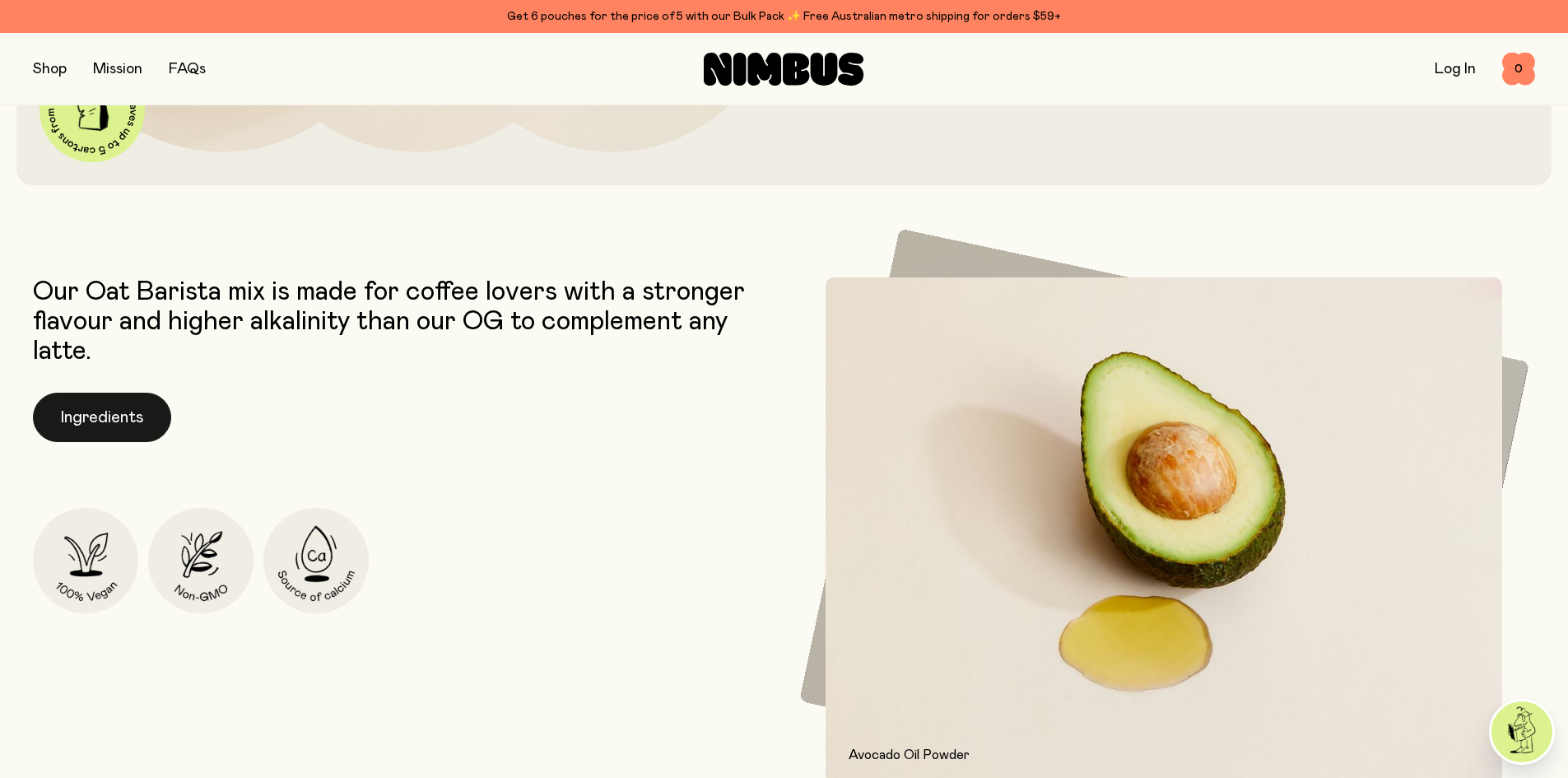
click at [99, 416] on button "Ingredients" at bounding box center [101, 417] width 138 height 49
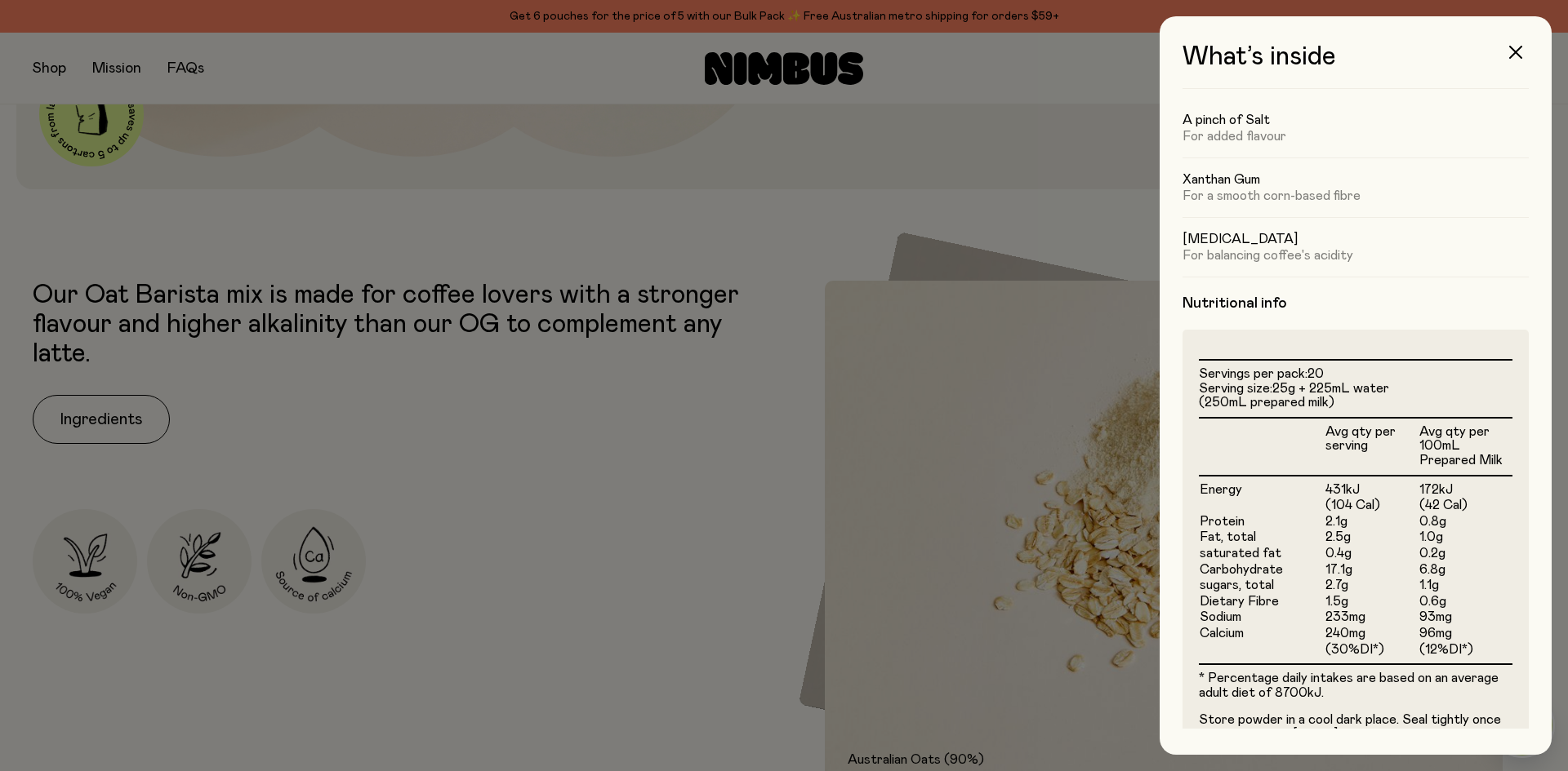
scroll to position [245, 0]
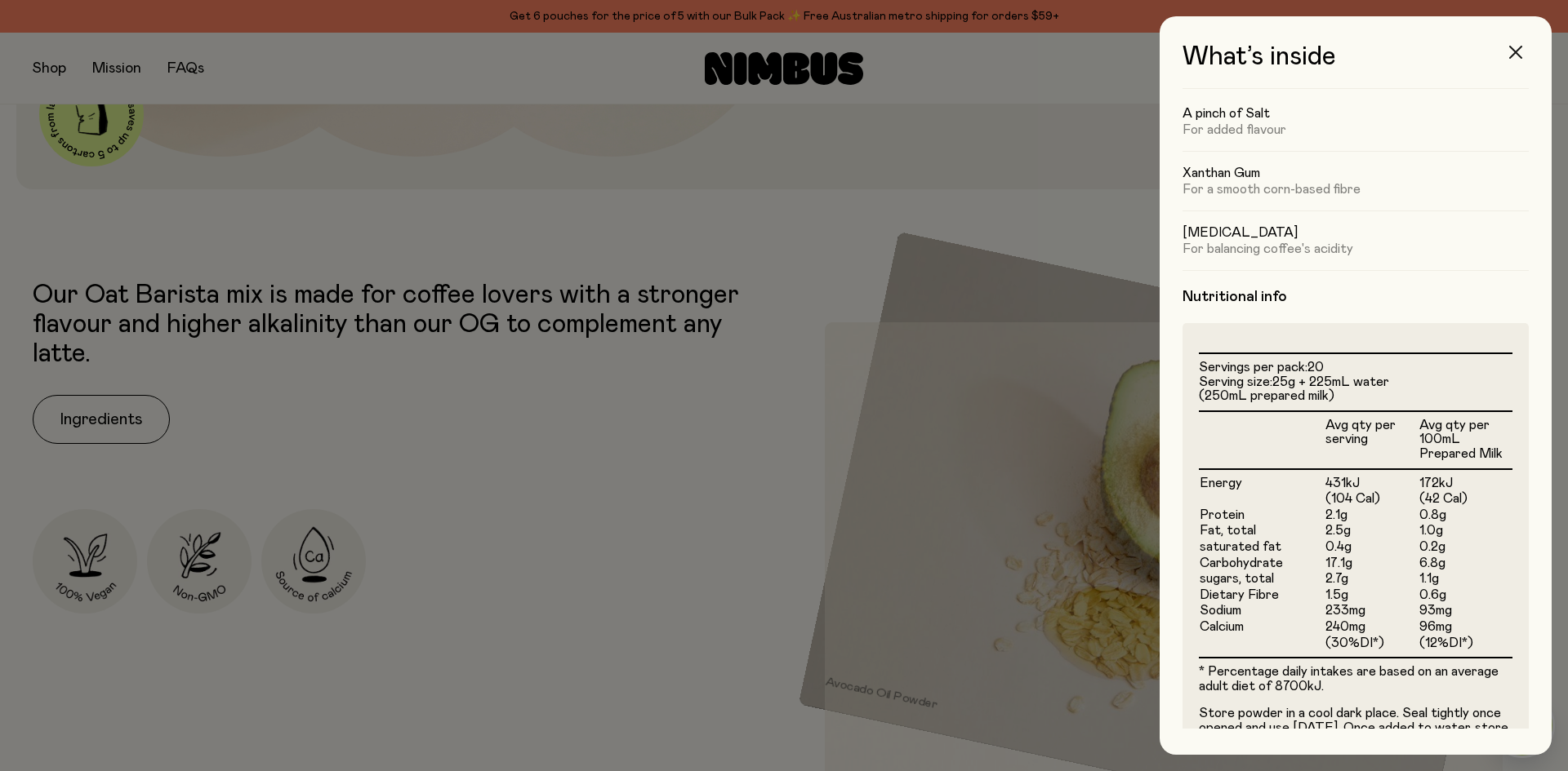
click at [1516, 49] on icon "button" at bounding box center [1516, 52] width 13 height 13
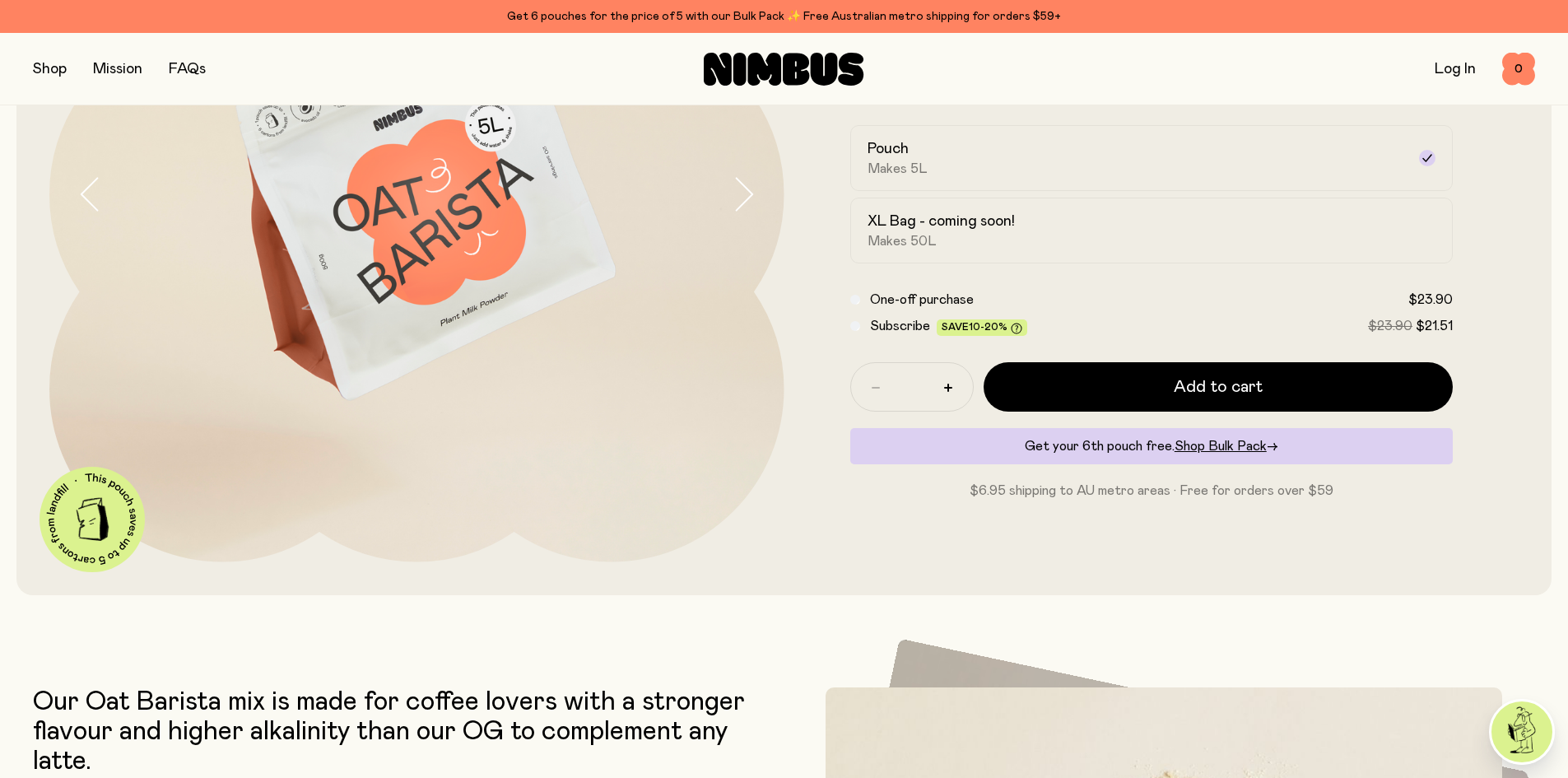
scroll to position [330, 0]
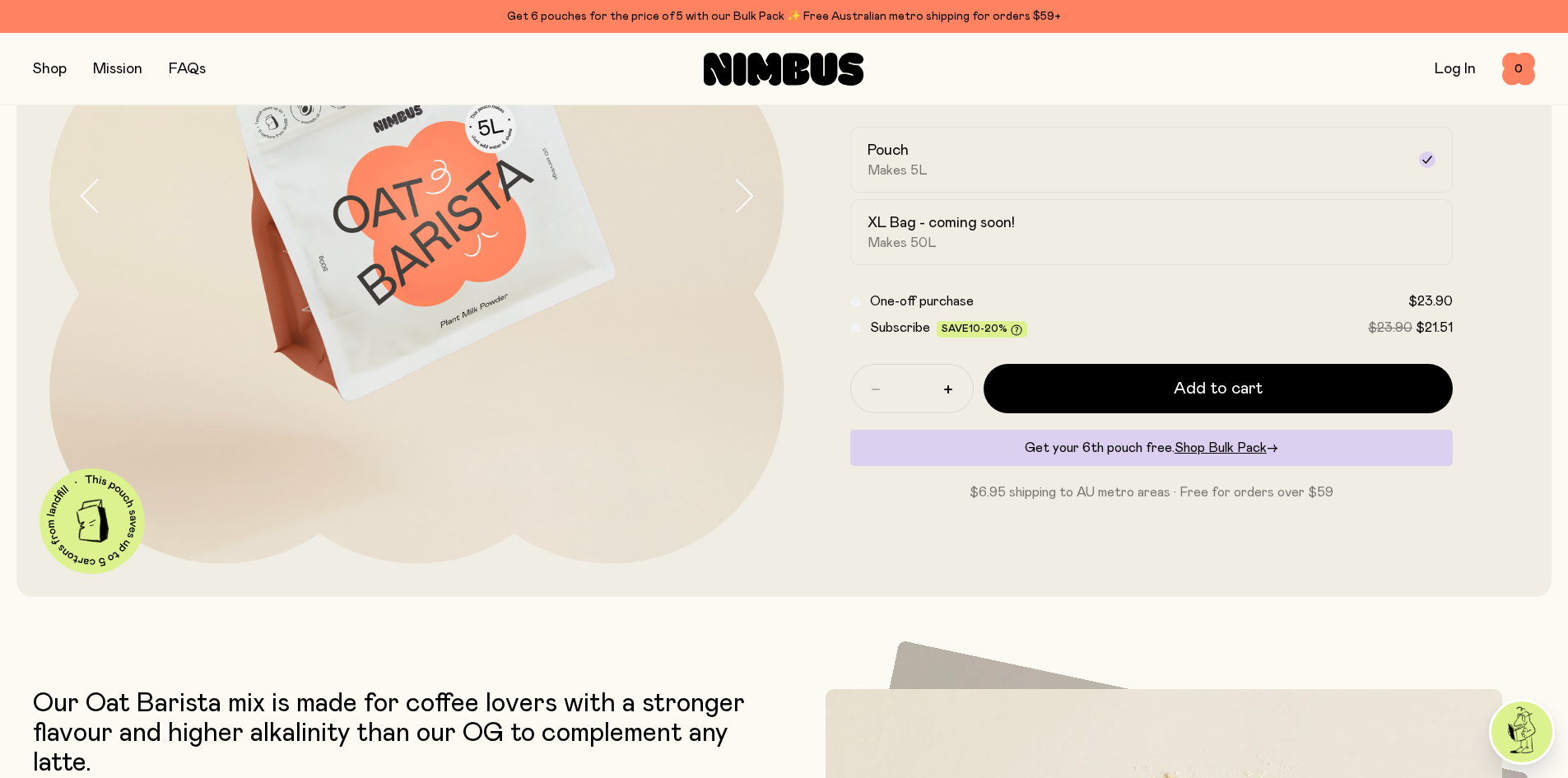
click at [42, 80] on button "button" at bounding box center [49, 69] width 33 height 23
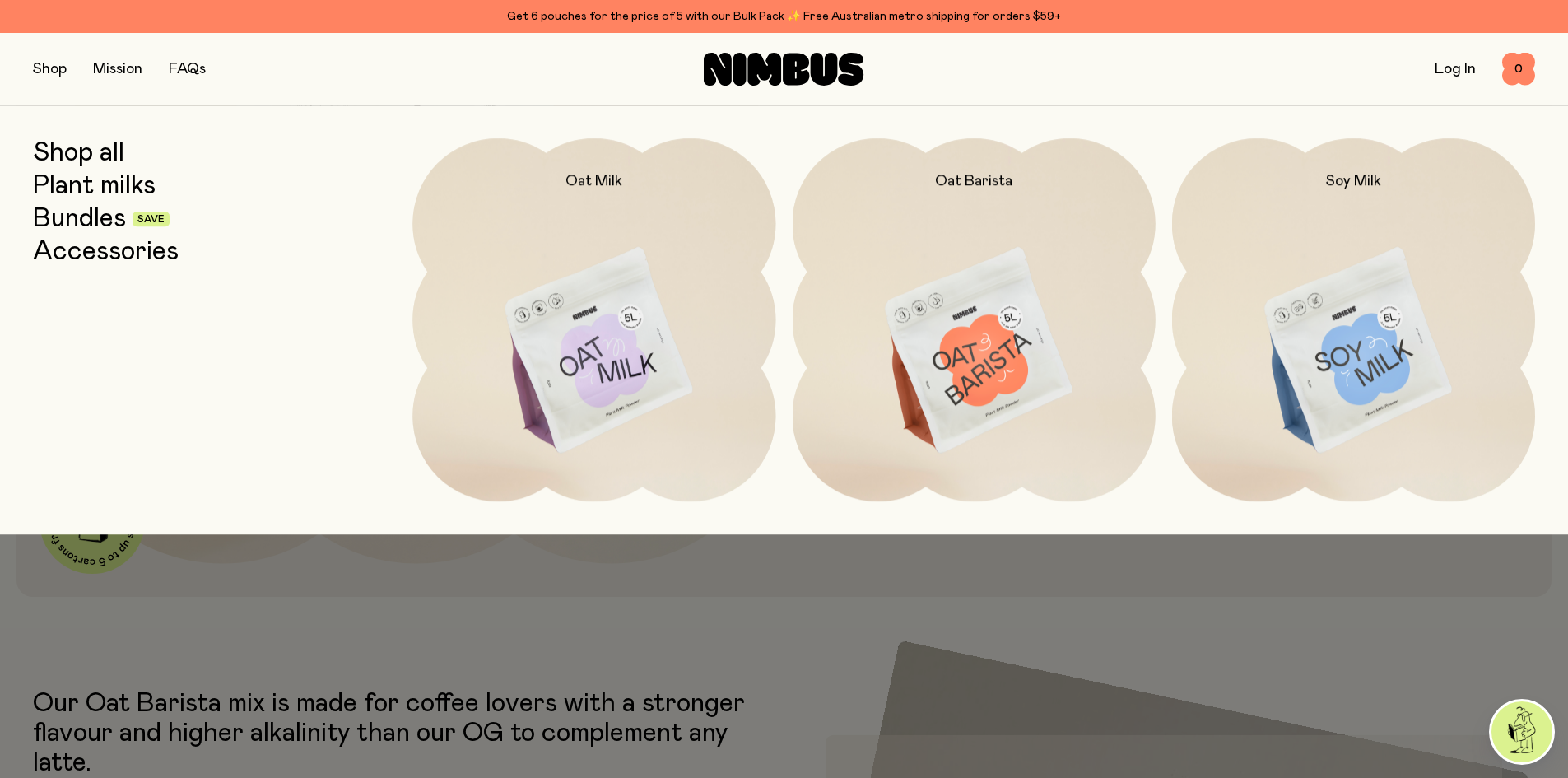
click at [90, 250] on link "Accessories" at bounding box center [105, 253] width 146 height 30
